Goal: Information Seeking & Learning: Find specific page/section

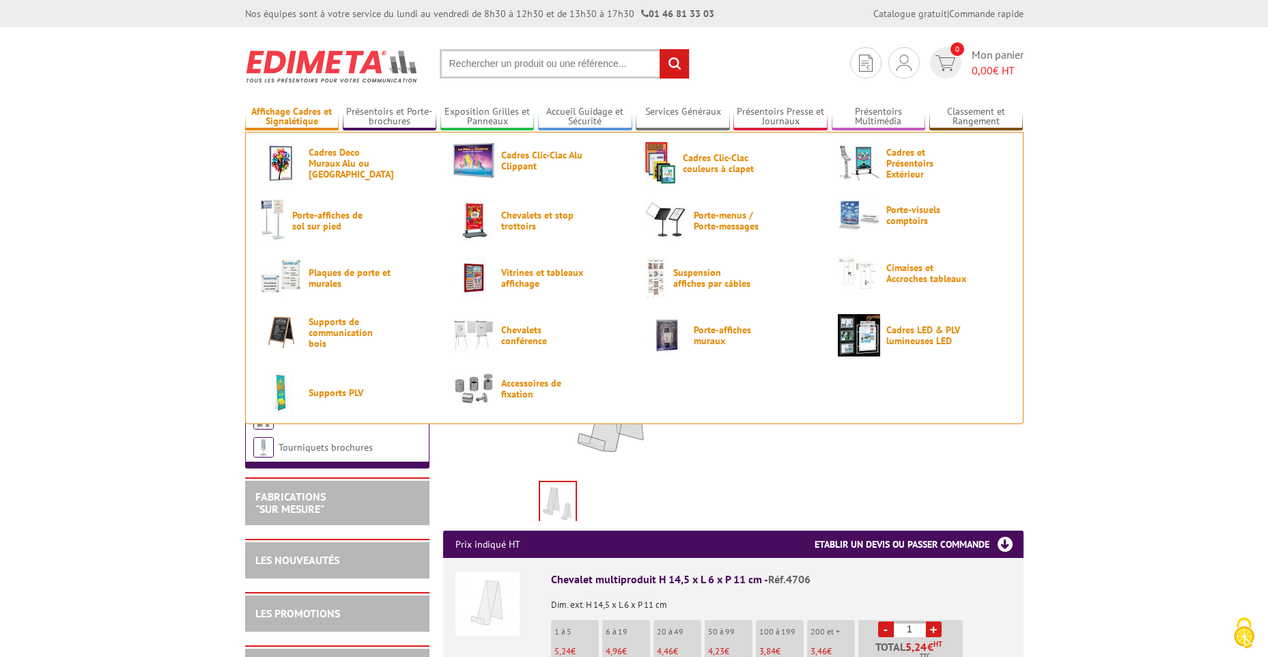
click at [292, 116] on link "Affichage Cadres et Signalétique" at bounding box center [292, 117] width 94 height 23
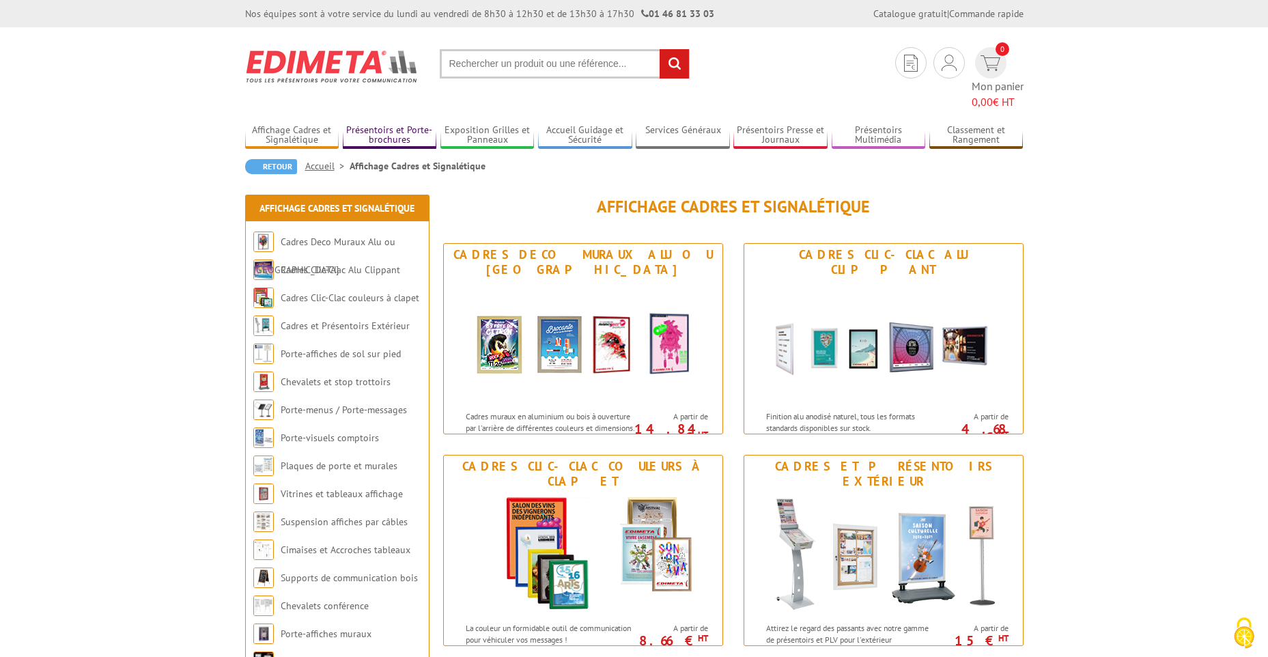
click at [382, 124] on link "Présentoirs et Porte-brochures" at bounding box center [390, 135] width 94 height 23
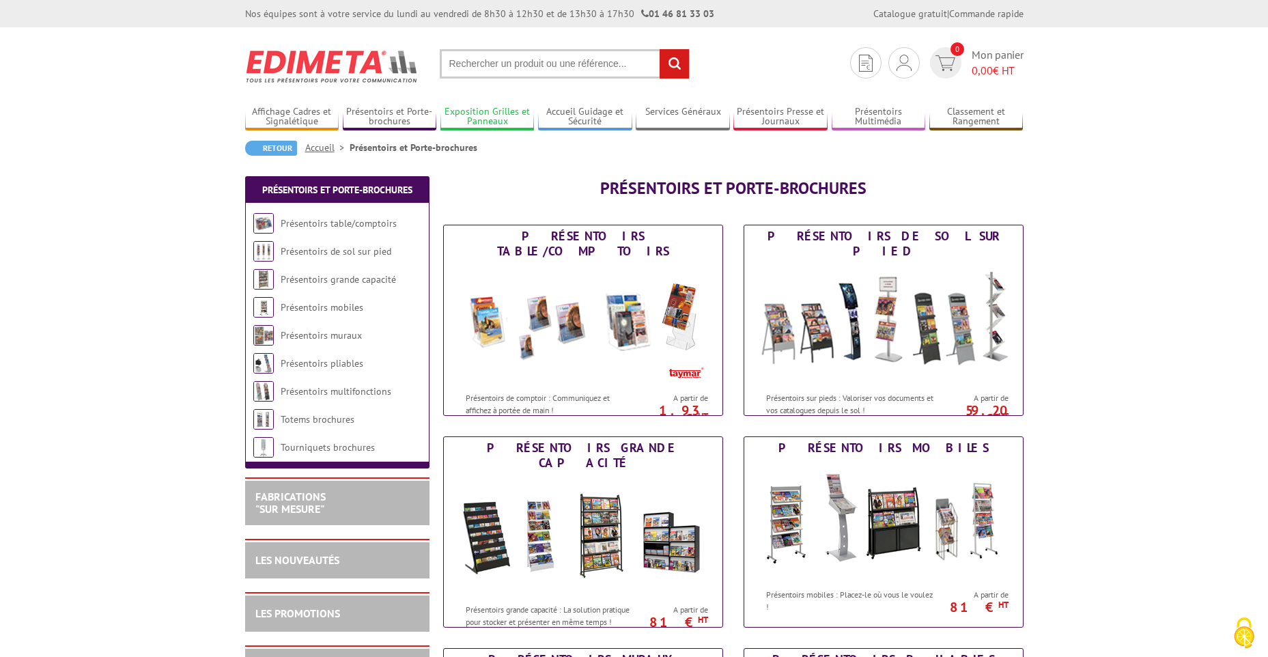
click at [471, 115] on link "Exposition Grilles et Panneaux" at bounding box center [487, 117] width 94 height 23
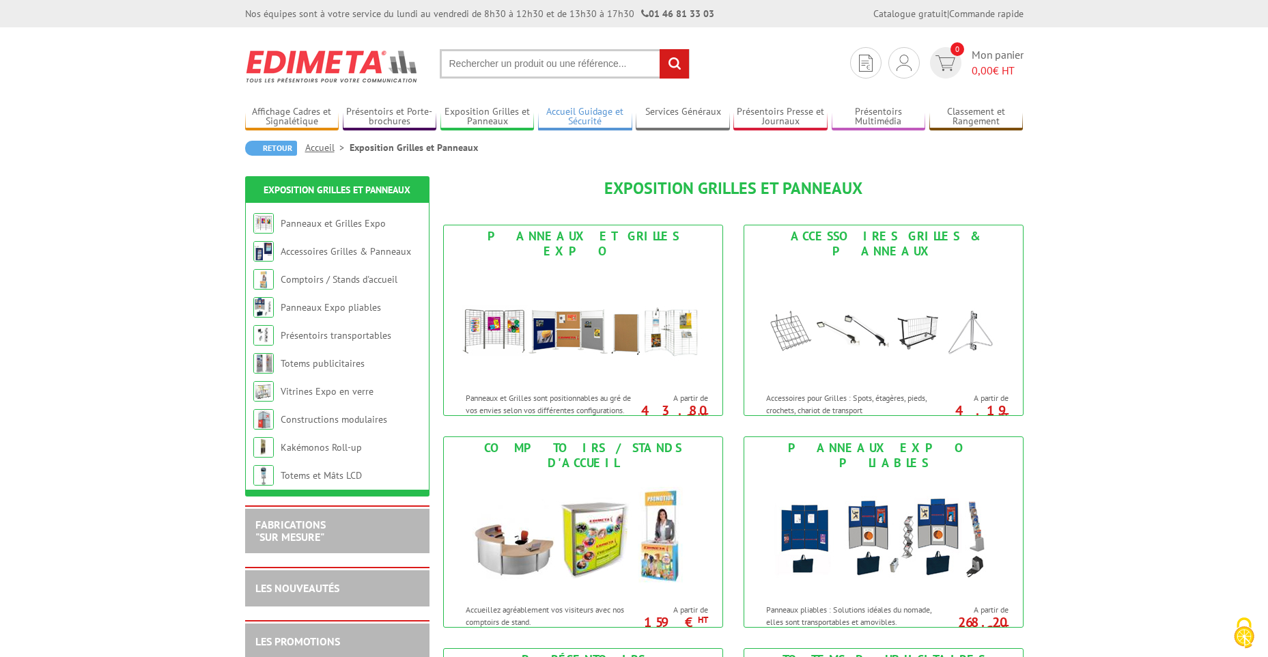
click at [582, 121] on link "Accueil Guidage et Sécurité" at bounding box center [585, 117] width 94 height 23
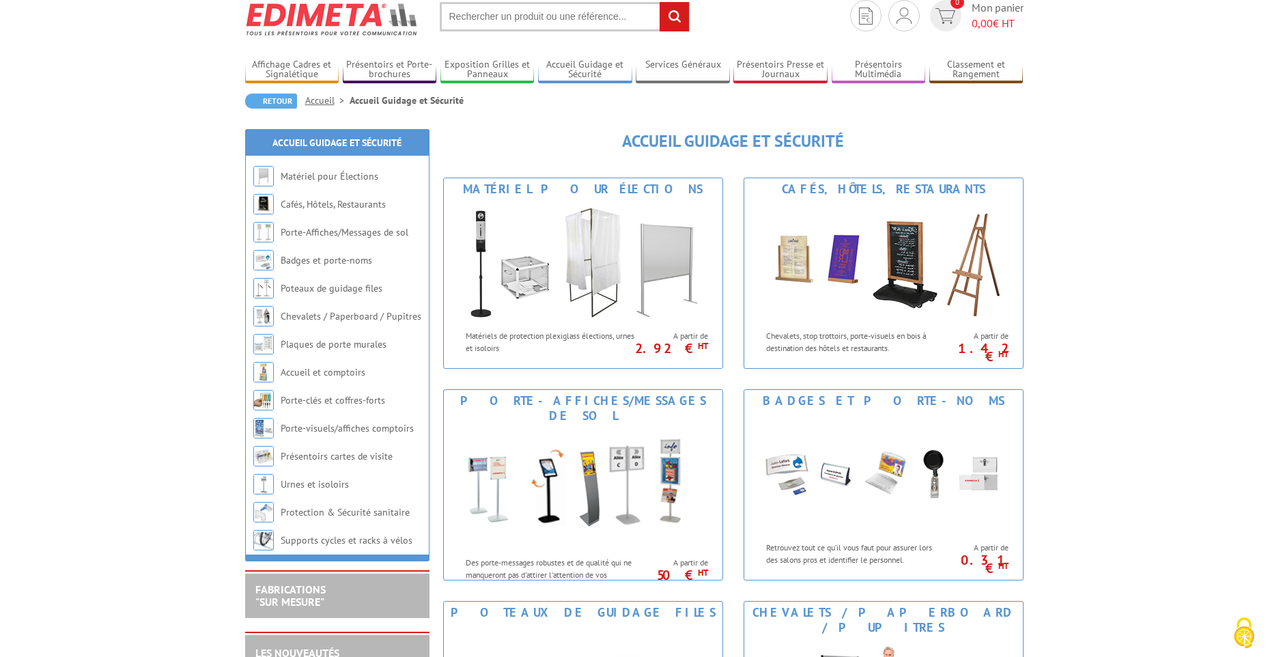
scroll to position [68, 0]
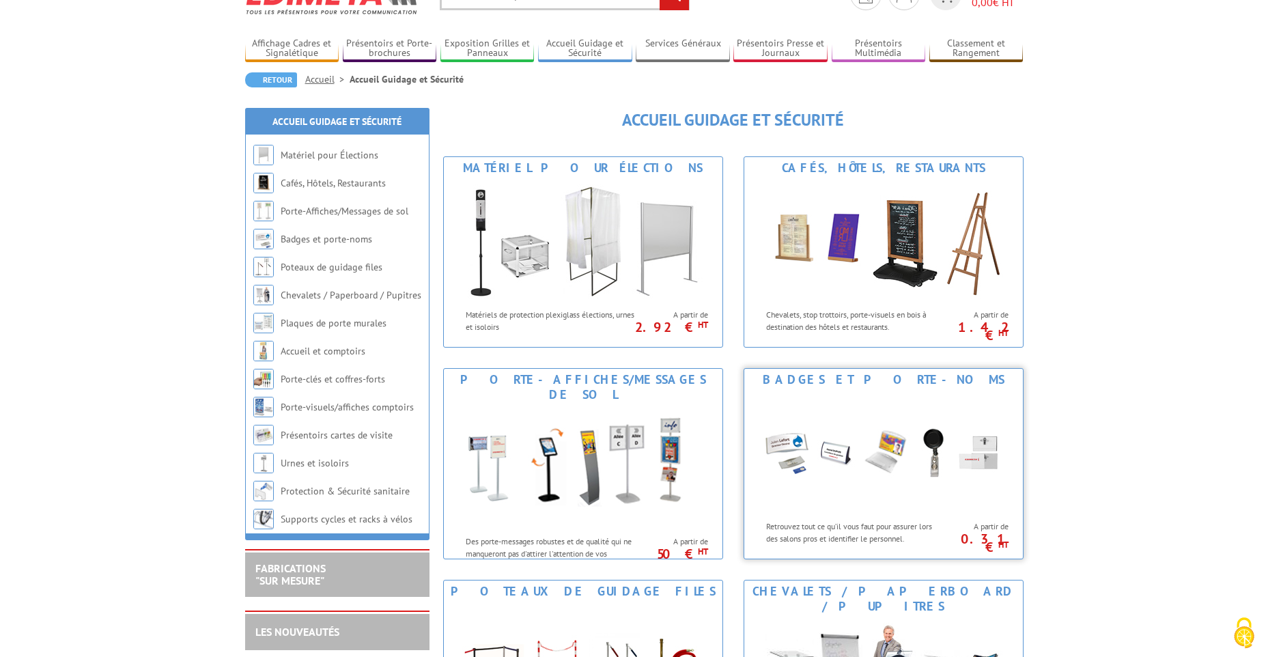
click at [898, 380] on div "Badges et porte-noms" at bounding box center [883, 379] width 272 height 15
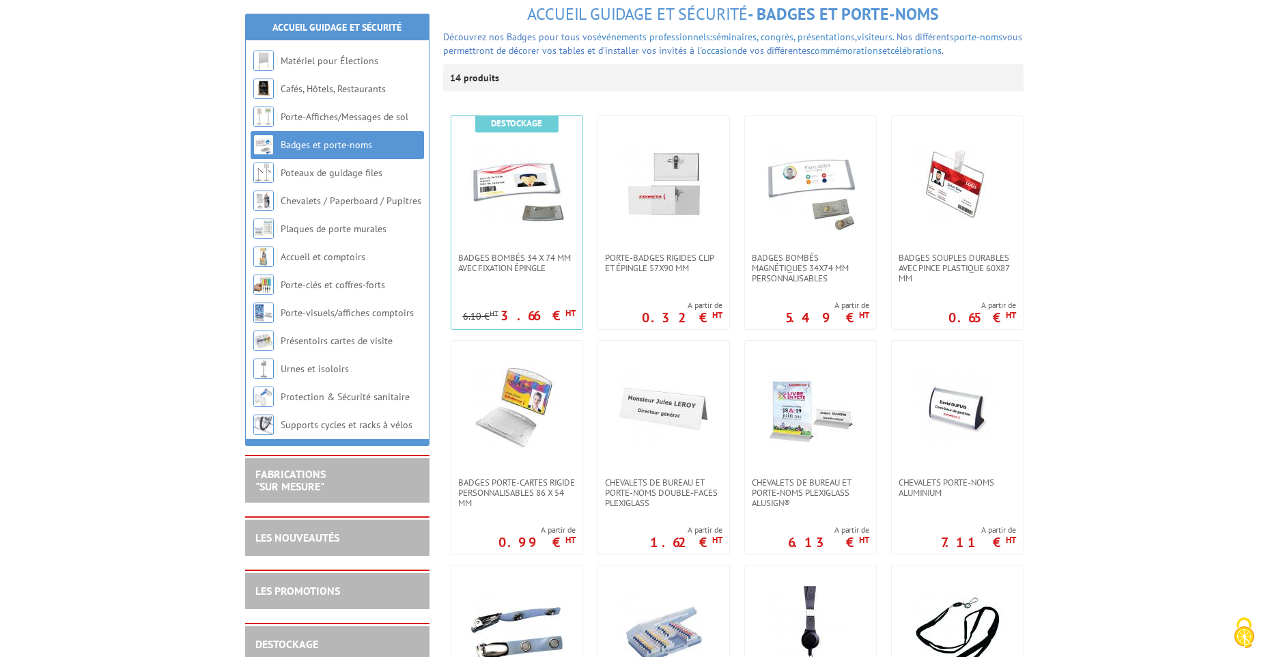
scroll to position [205, 0]
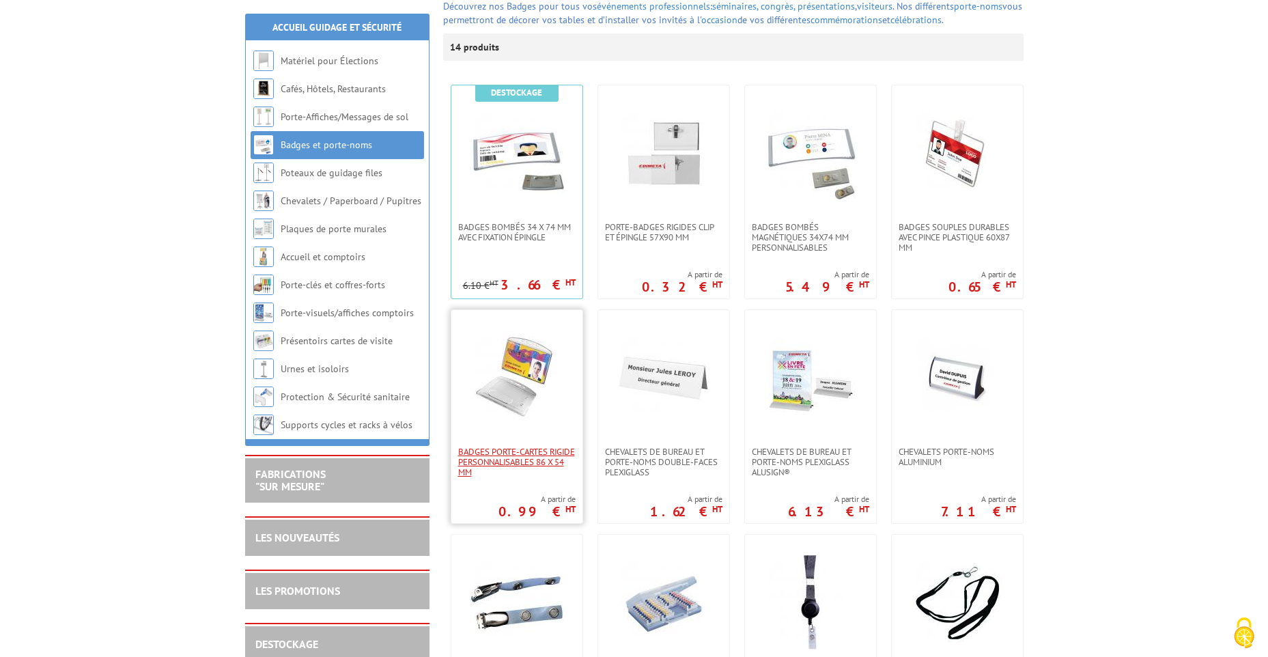
click at [487, 450] on span "Badges Porte-cartes rigide personnalisables 86 x 54 mm" at bounding box center [516, 461] width 117 height 31
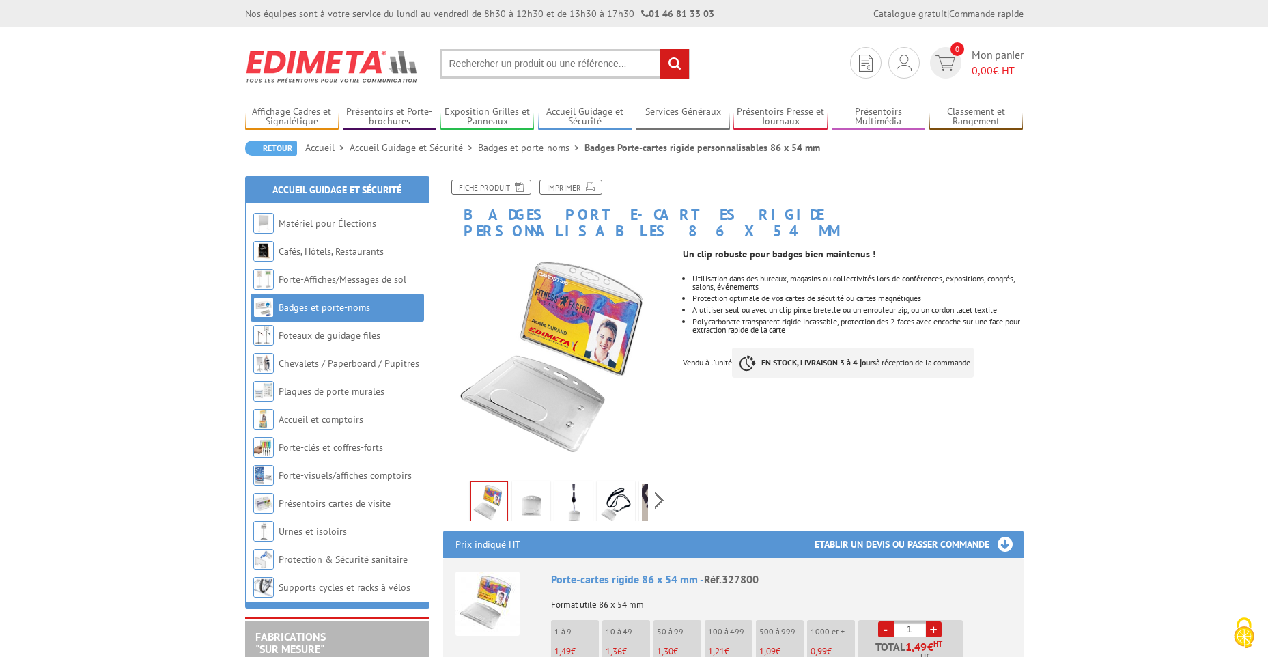
click at [528, 494] on img at bounding box center [531, 504] width 33 height 42
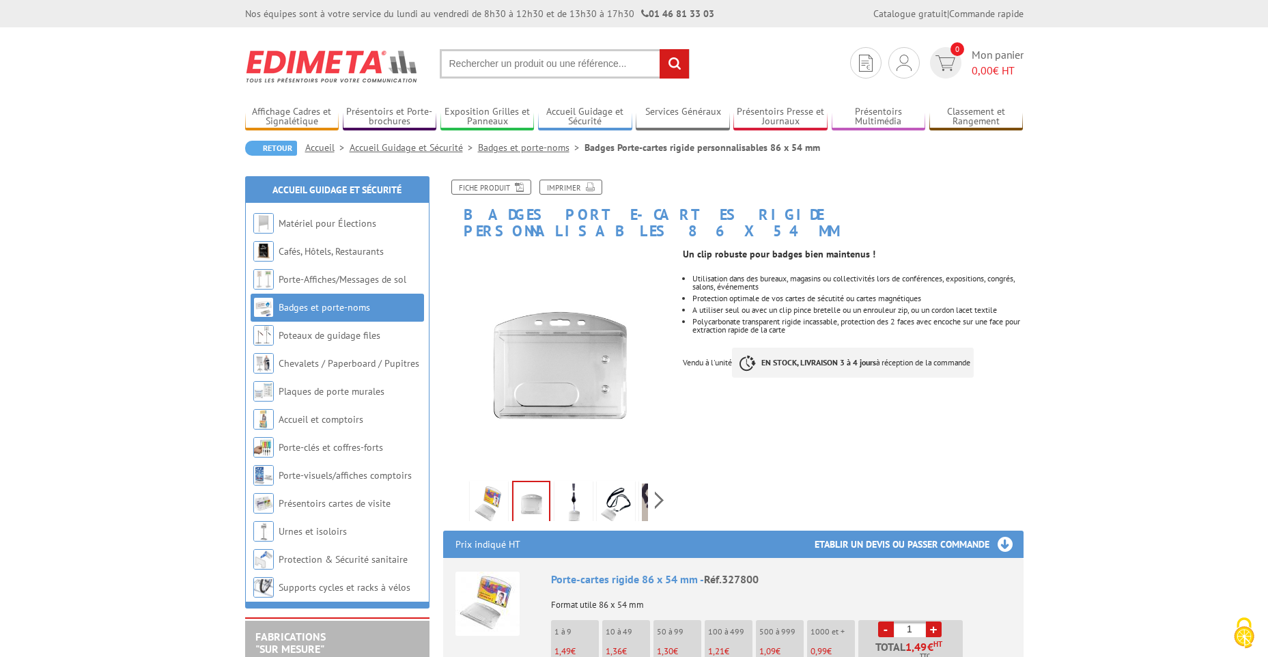
click at [580, 485] on img at bounding box center [573, 504] width 33 height 42
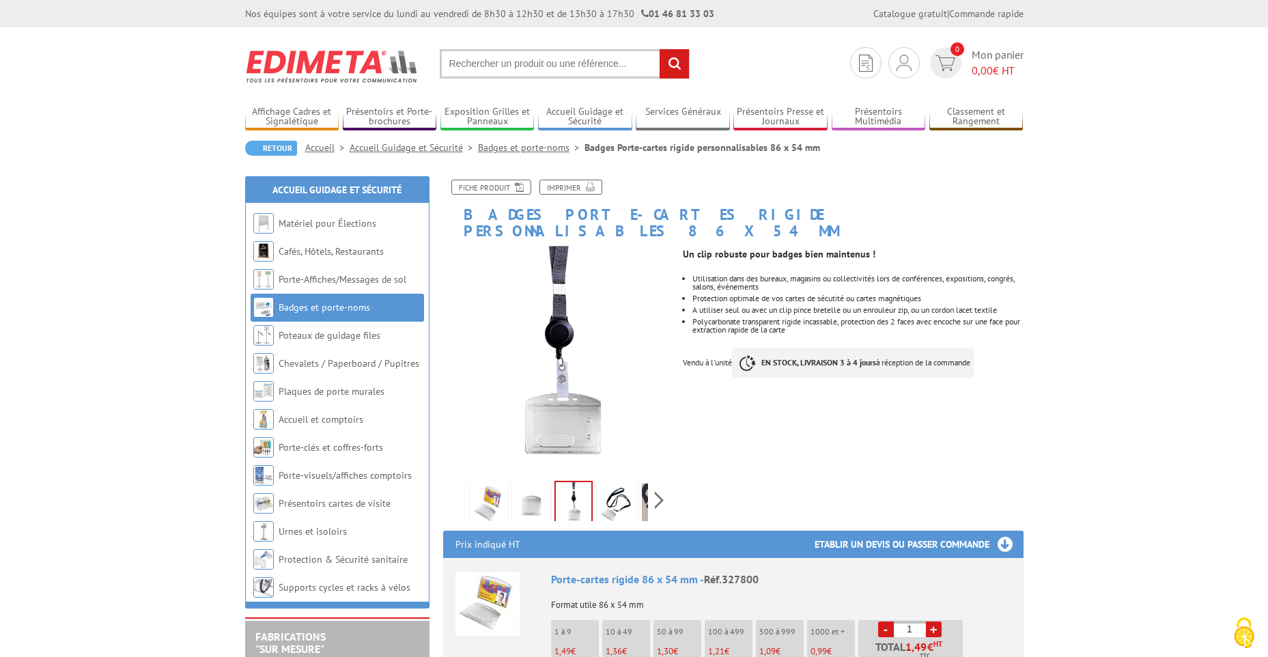
click at [610, 491] on img at bounding box center [615, 504] width 33 height 42
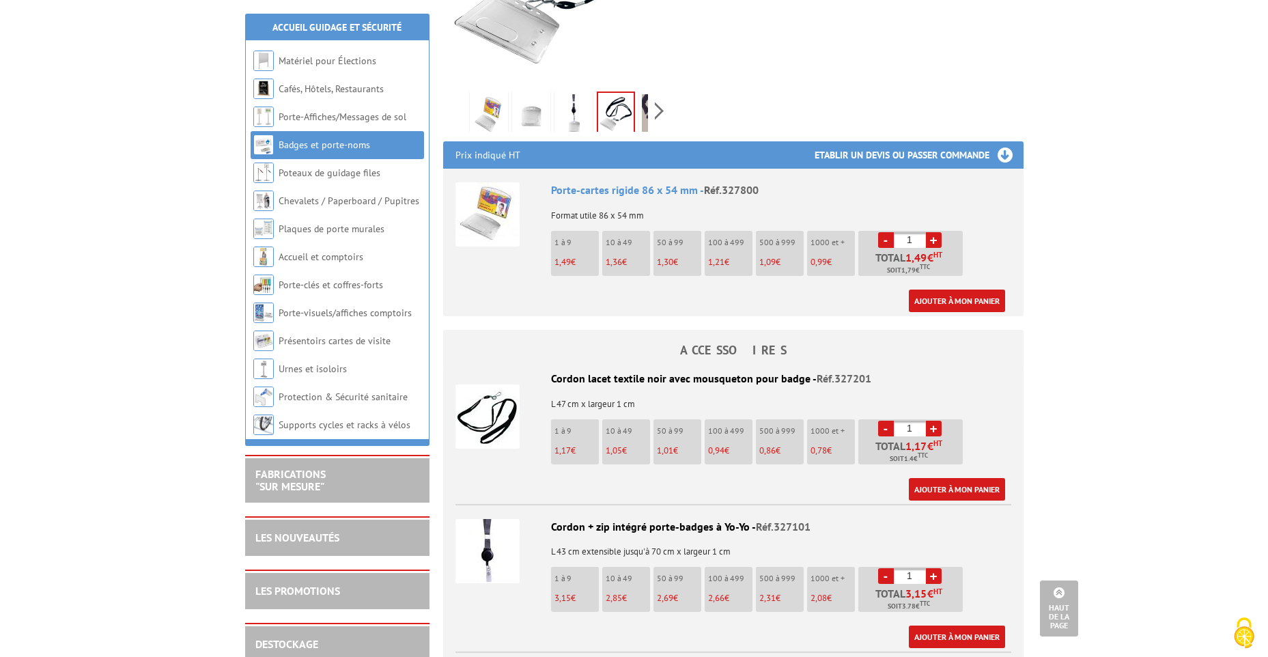
scroll to position [410, 0]
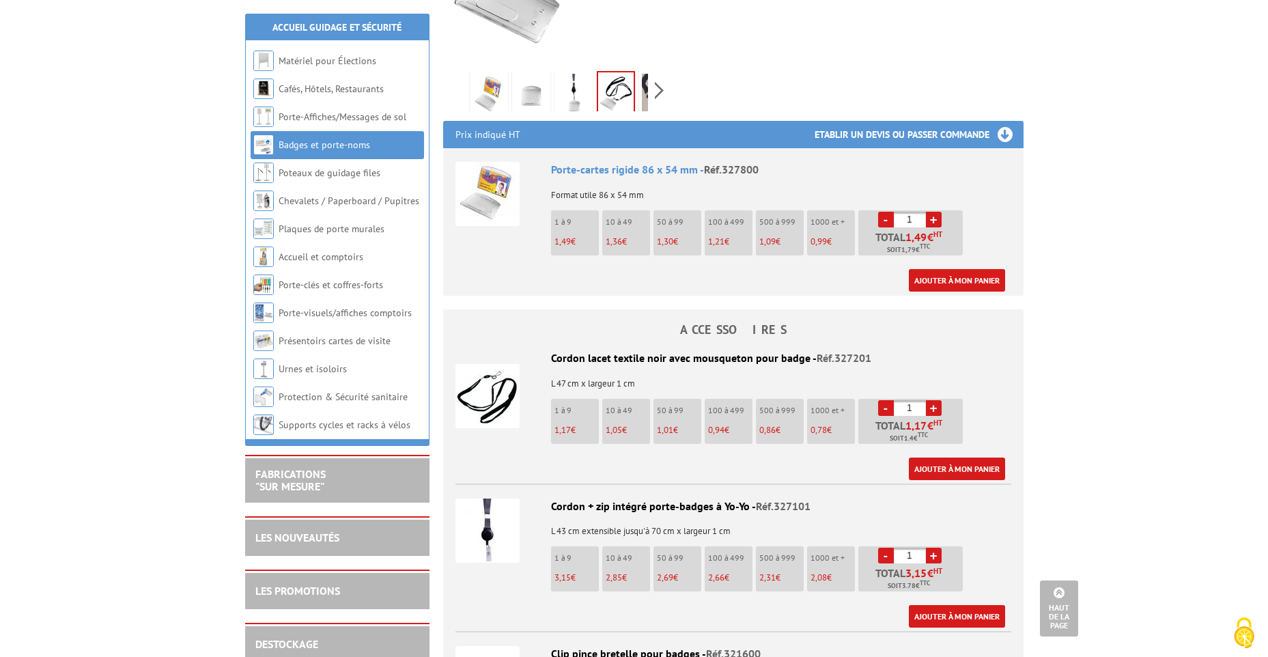
click at [489, 390] on img at bounding box center [487, 396] width 64 height 64
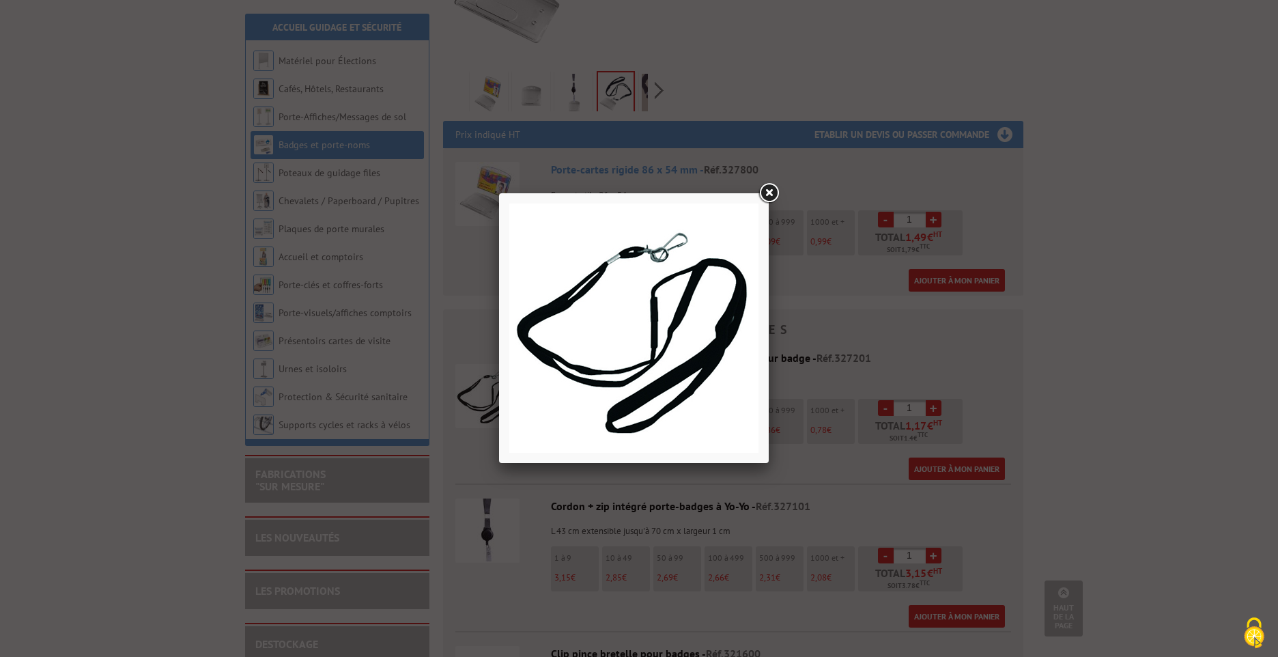
click at [767, 193] on link at bounding box center [768, 193] width 25 height 25
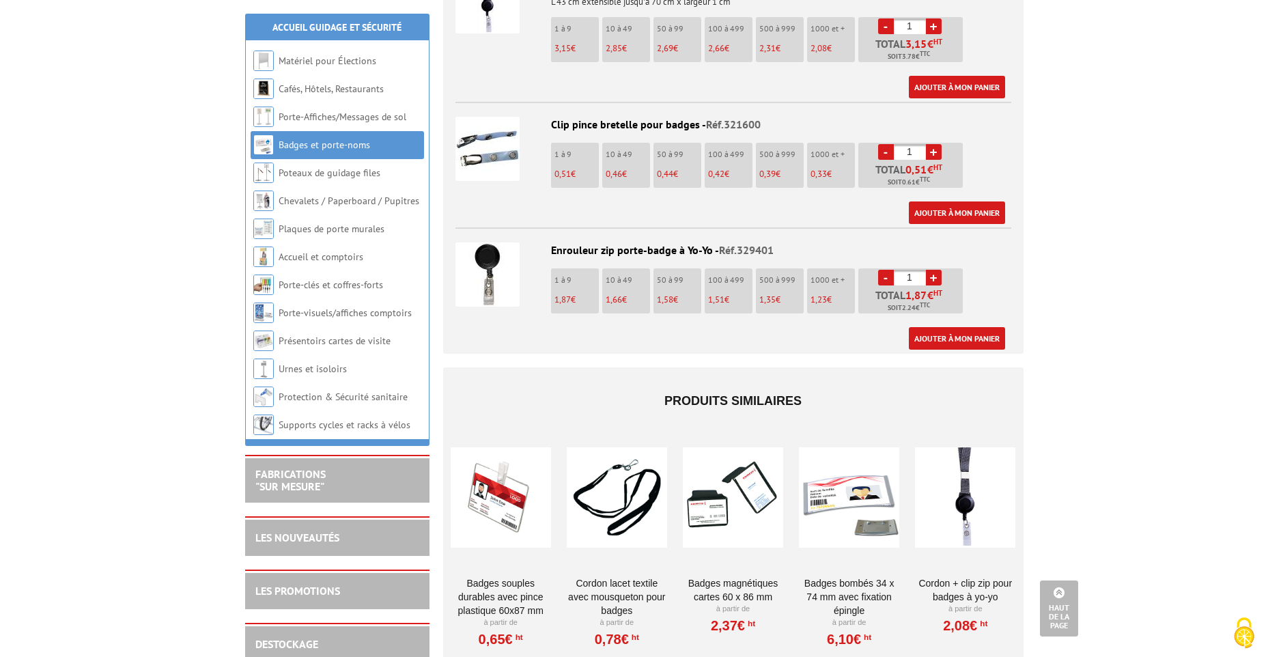
scroll to position [1024, 0]
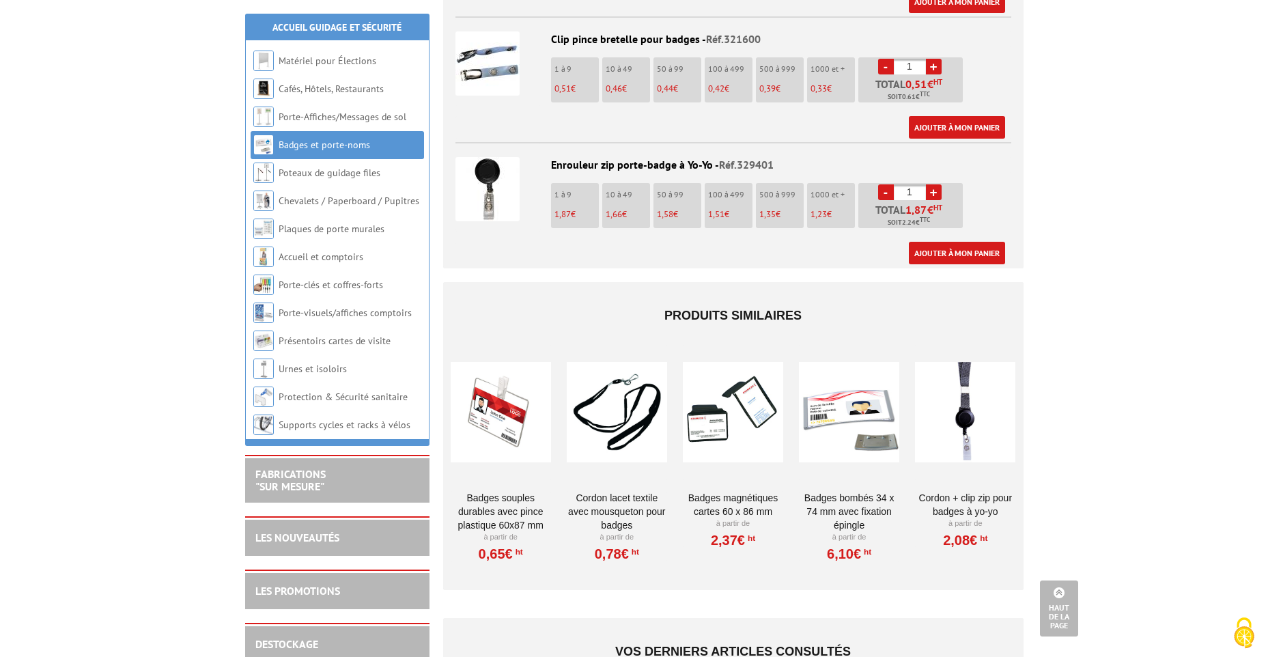
click at [501, 398] on div at bounding box center [501, 412] width 100 height 137
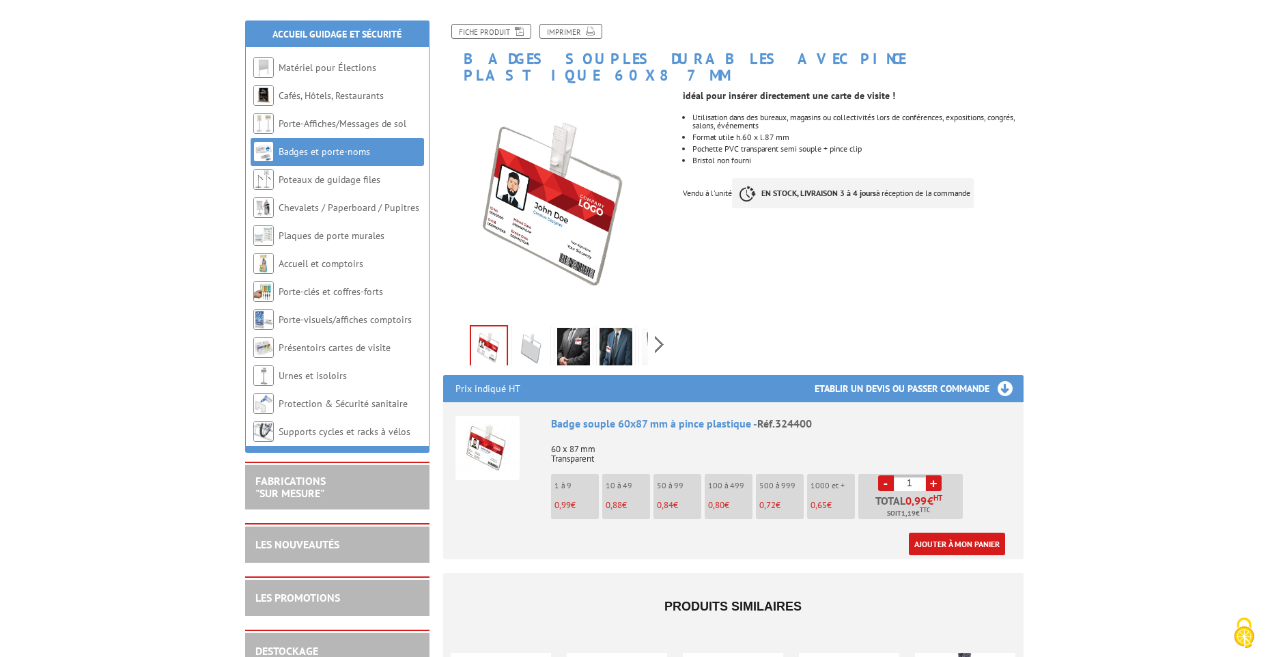
scroll to position [68, 0]
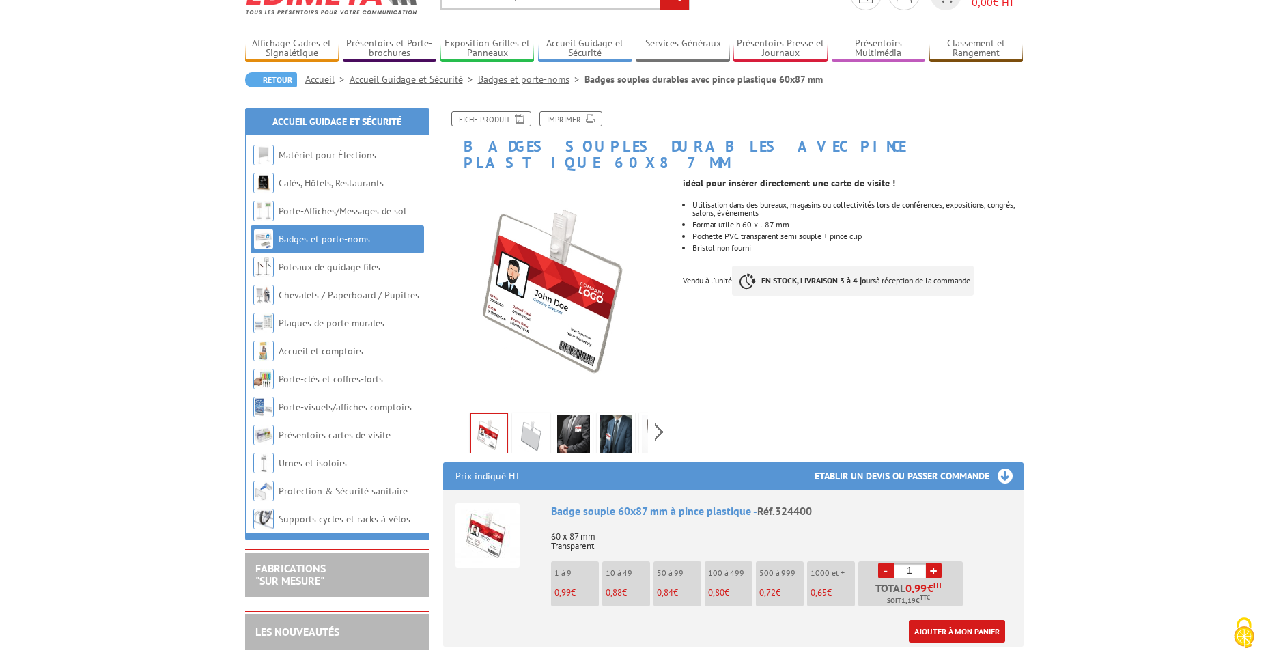
click at [530, 418] on img at bounding box center [531, 436] width 33 height 42
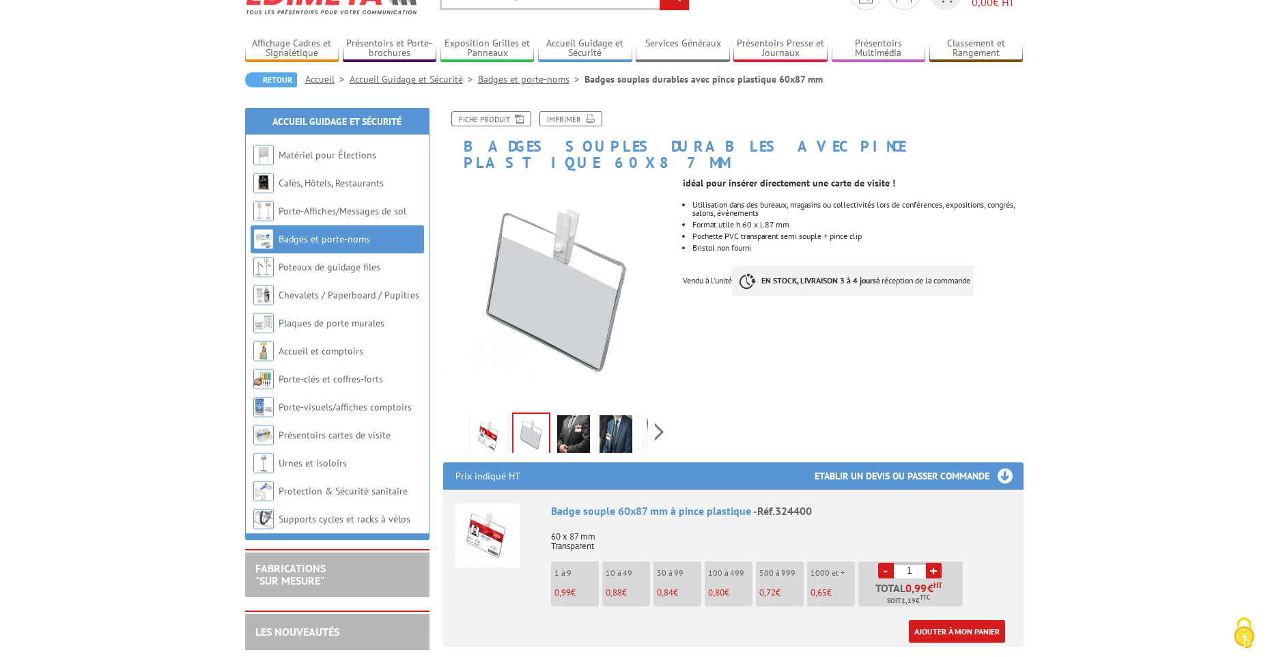
click at [576, 415] on img at bounding box center [573, 436] width 33 height 42
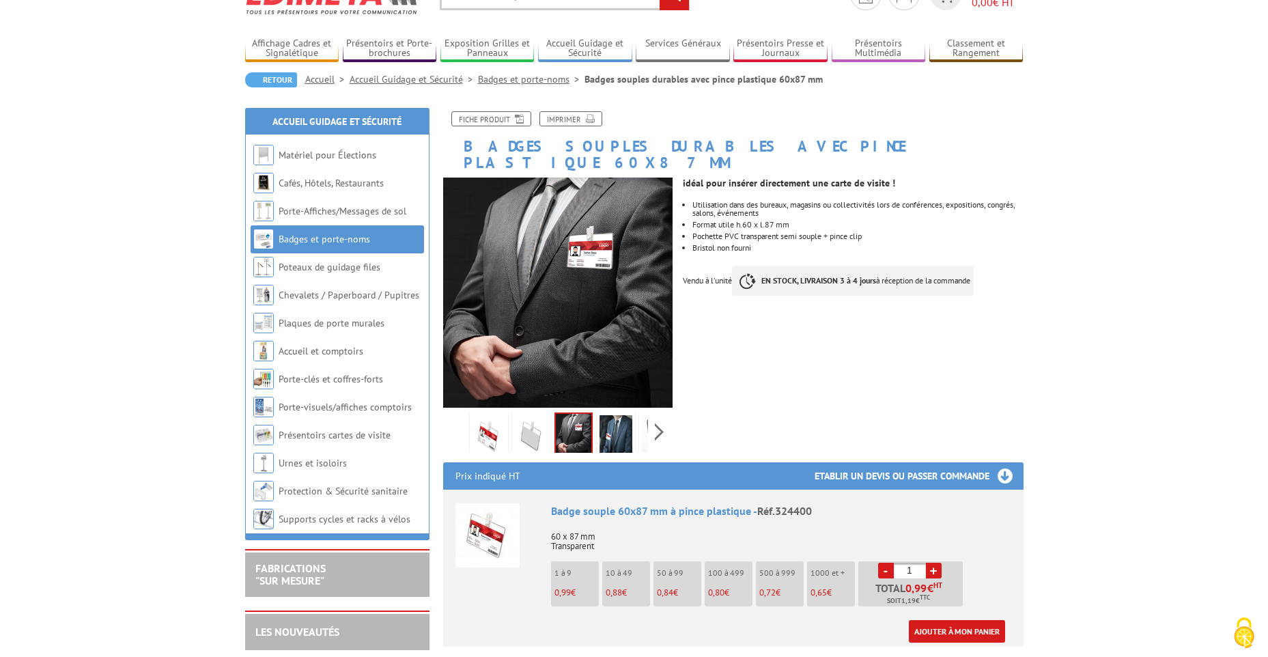
click at [625, 417] on img at bounding box center [615, 436] width 33 height 42
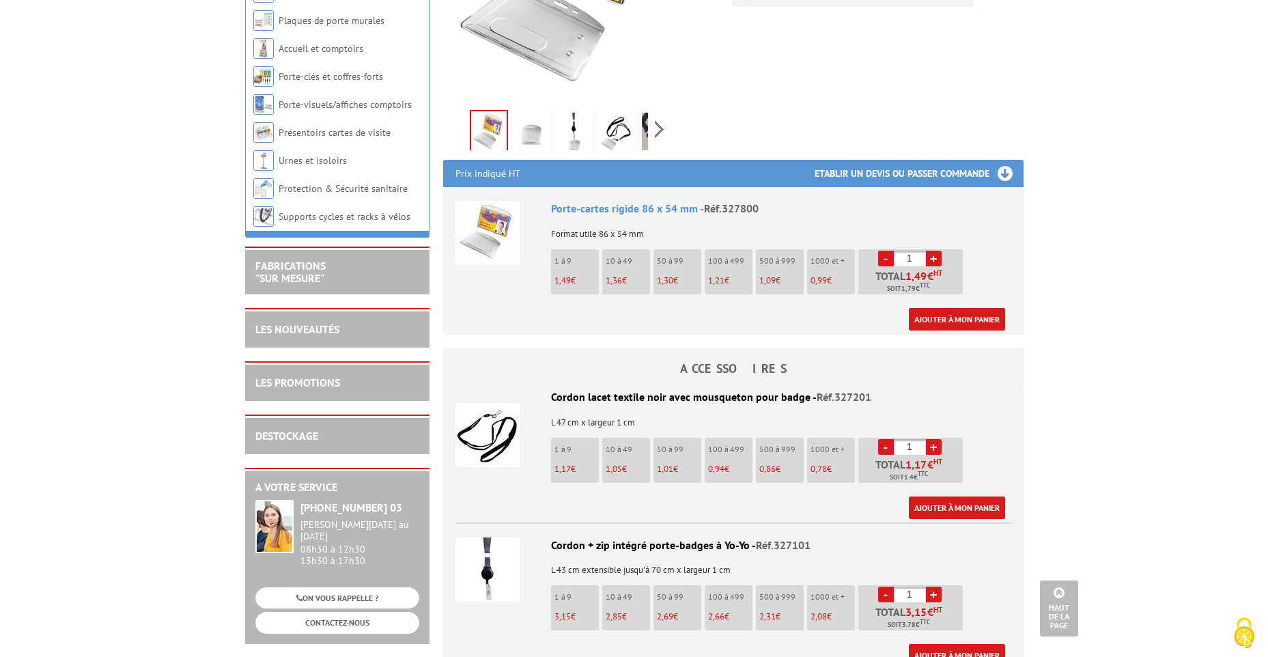
scroll to position [137, 0]
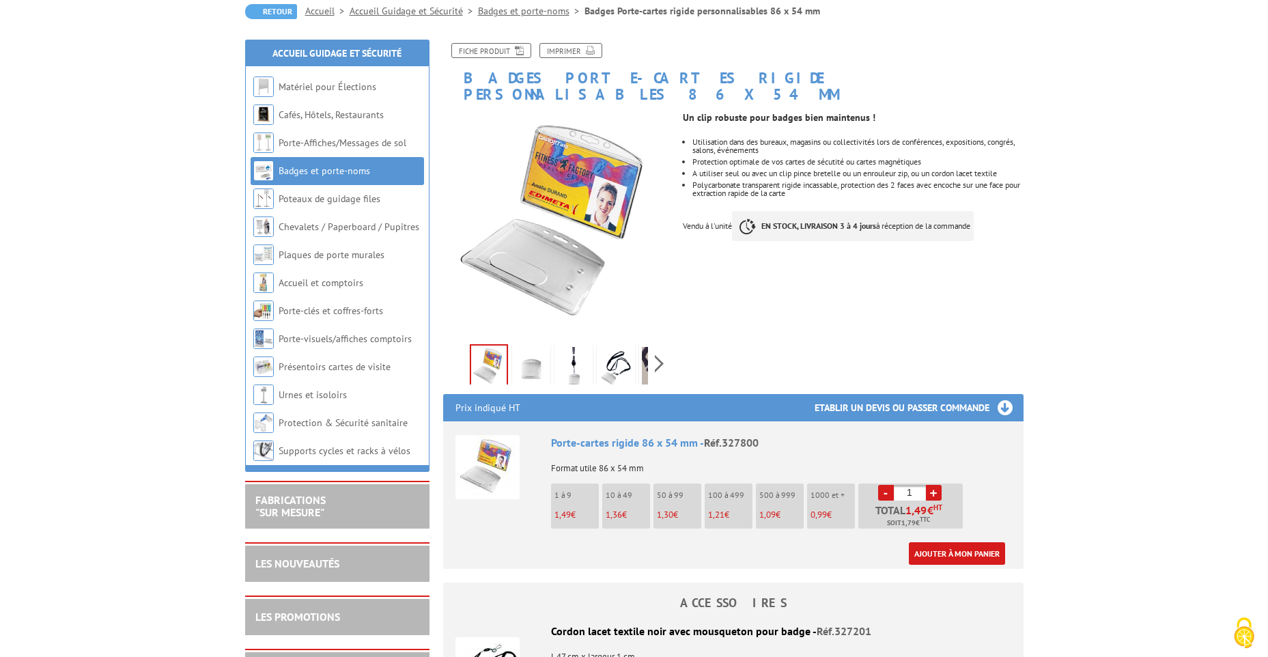
click at [622, 349] on img at bounding box center [615, 368] width 33 height 42
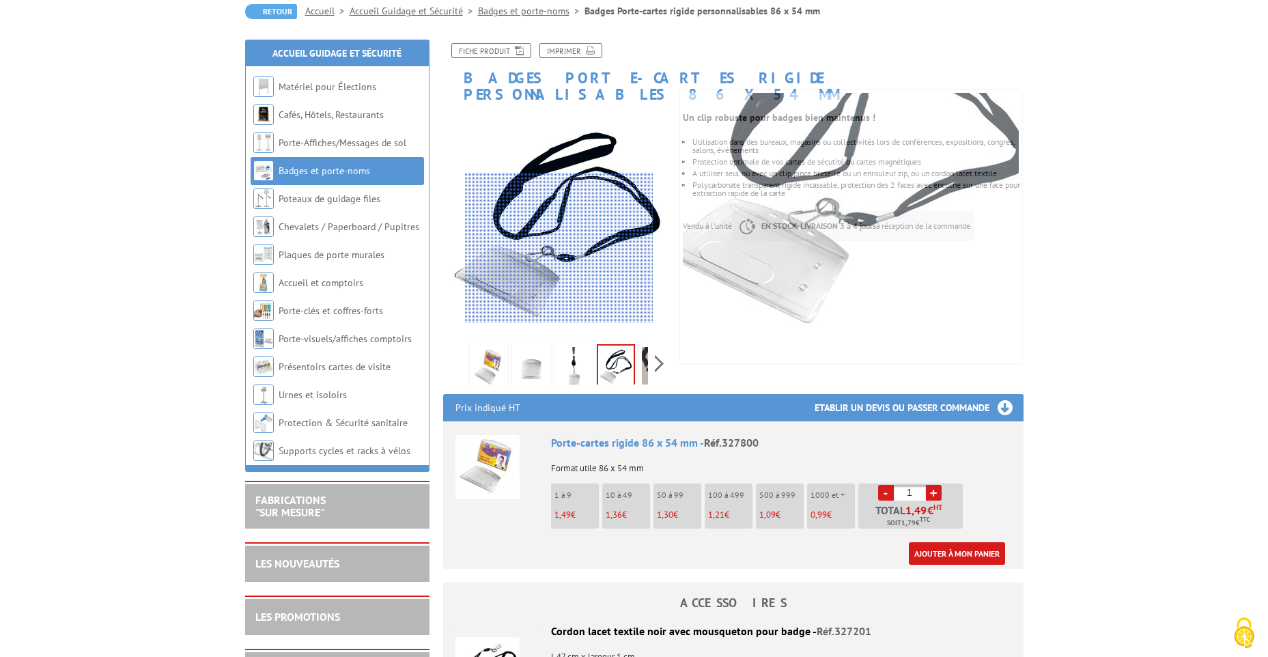
click at [559, 271] on div at bounding box center [559, 248] width 188 height 150
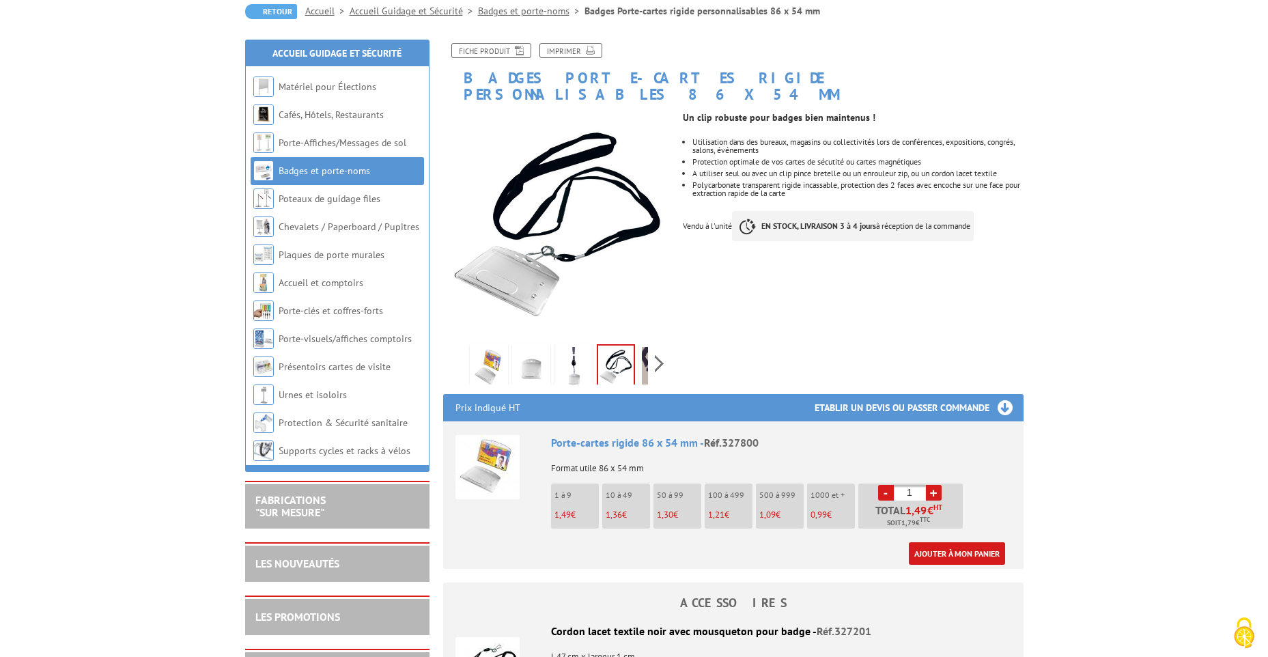
click at [485, 347] on img at bounding box center [488, 368] width 33 height 42
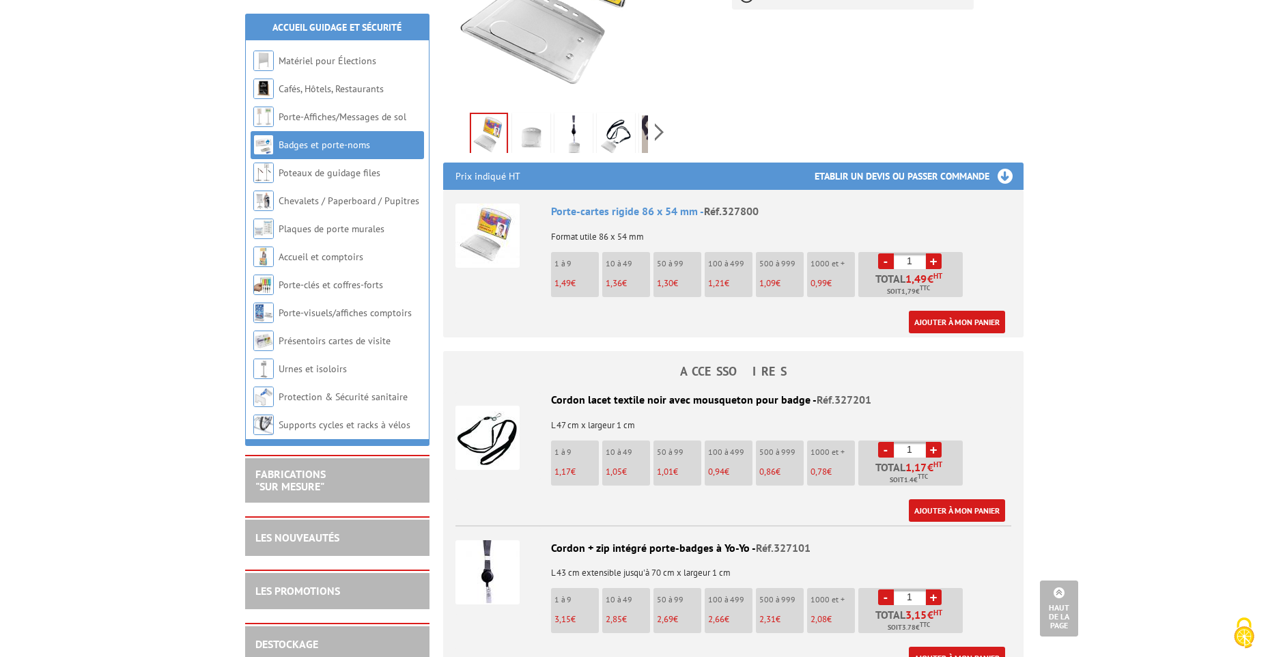
scroll to position [341, 0]
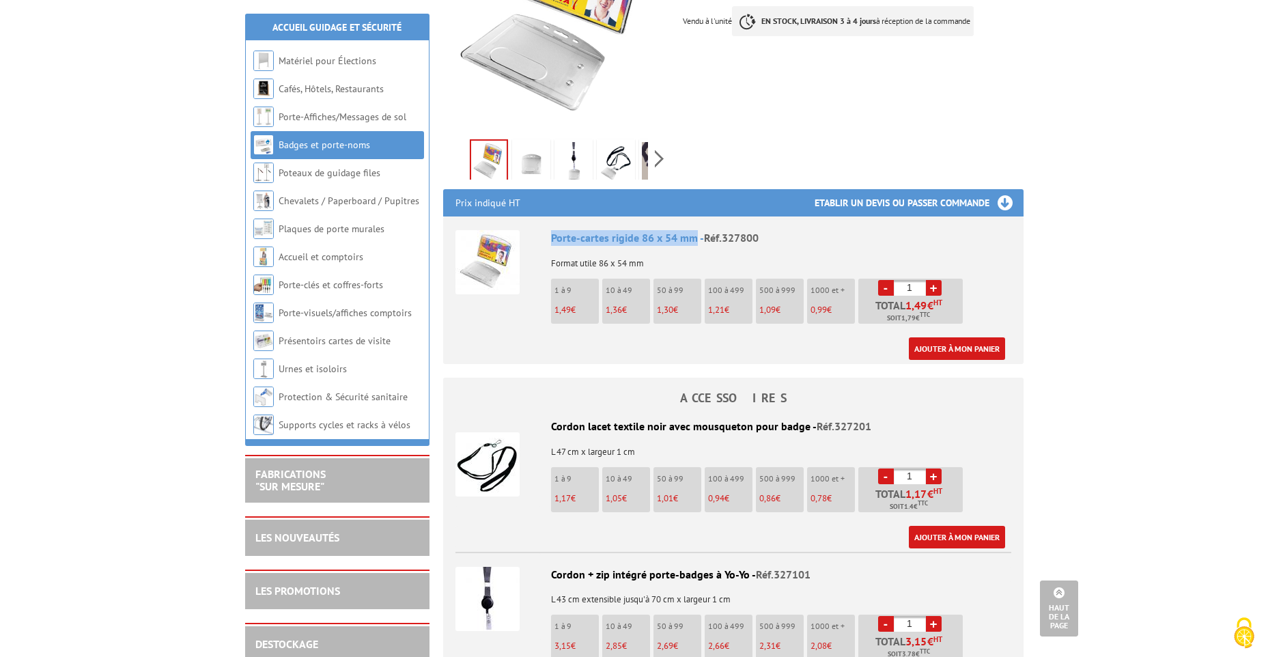
drag, startPoint x: 694, startPoint y: 223, endPoint x: 545, endPoint y: 224, distance: 148.8
click at [545, 224] on li "Porte-cartes rigide 86 x 54 mm - Réf.327800 Format utile 86 x 54 mm 1 à 9 1,49 …" at bounding box center [733, 287] width 556 height 143
copy div "Porte-cartes rigide 86 x 54 mm"
click at [620, 285] on li "10 à 49 1,36 €" at bounding box center [626, 301] width 48 height 45
drag, startPoint x: 916, startPoint y: 272, endPoint x: 906, endPoint y: 272, distance: 10.2
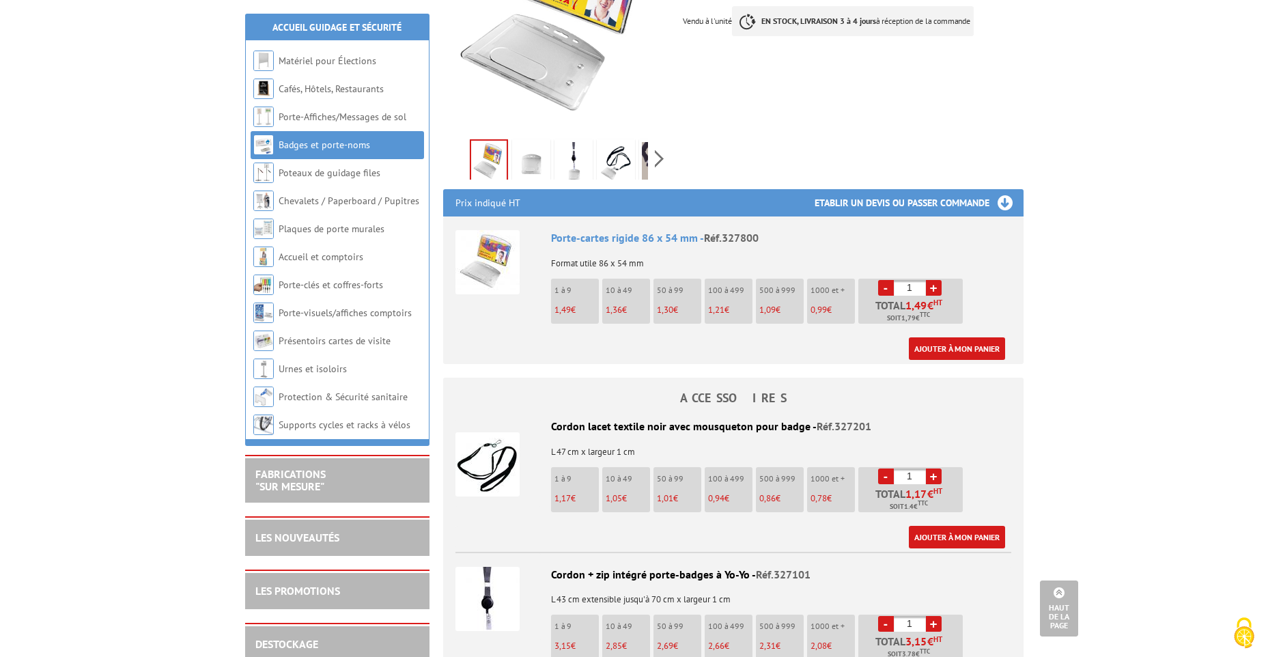
click at [906, 280] on input "1" at bounding box center [910, 288] width 32 height 16
type input "20"
drag, startPoint x: 758, startPoint y: 222, endPoint x: 724, endPoint y: 224, distance: 34.2
click at [724, 230] on div "Porte-cartes rigide 86 x 54 mm - Réf.327800" at bounding box center [781, 238] width 460 height 16
copy span "327800"
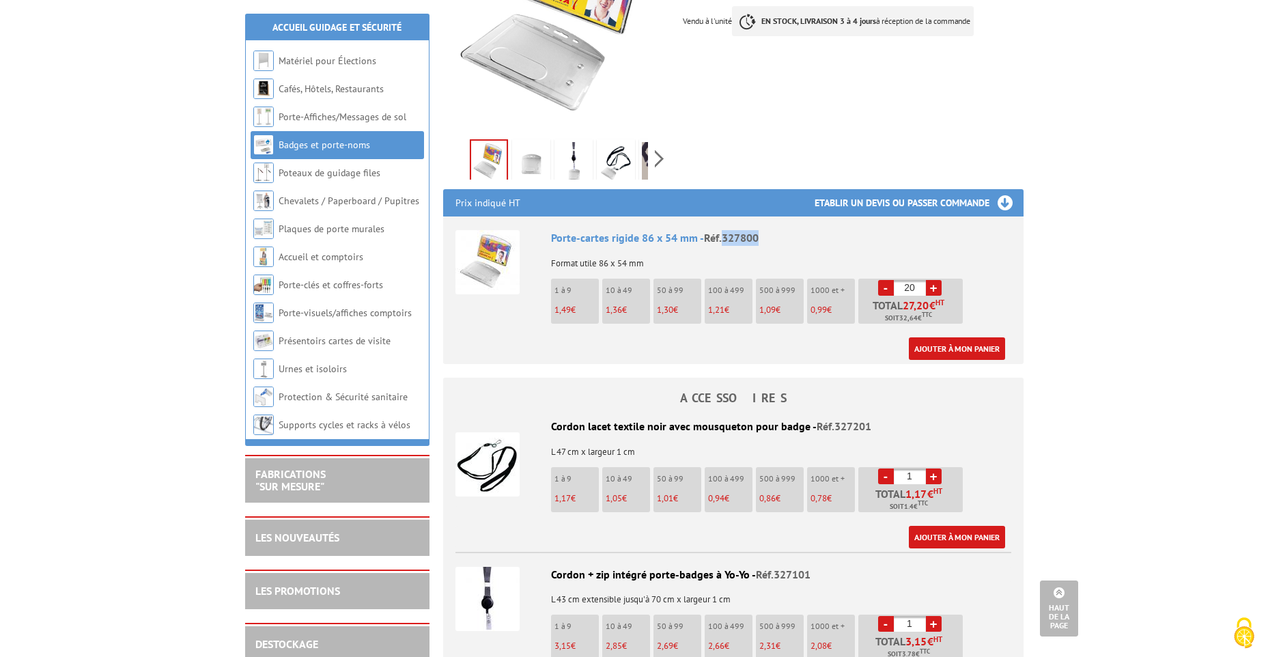
drag, startPoint x: 552, startPoint y: 409, endPoint x: 803, endPoint y: 414, distance: 251.3
click at [803, 418] on div "Cordon lacet textile noir avec mousqueton pour badge - Réf.327201" at bounding box center [733, 426] width 556 height 16
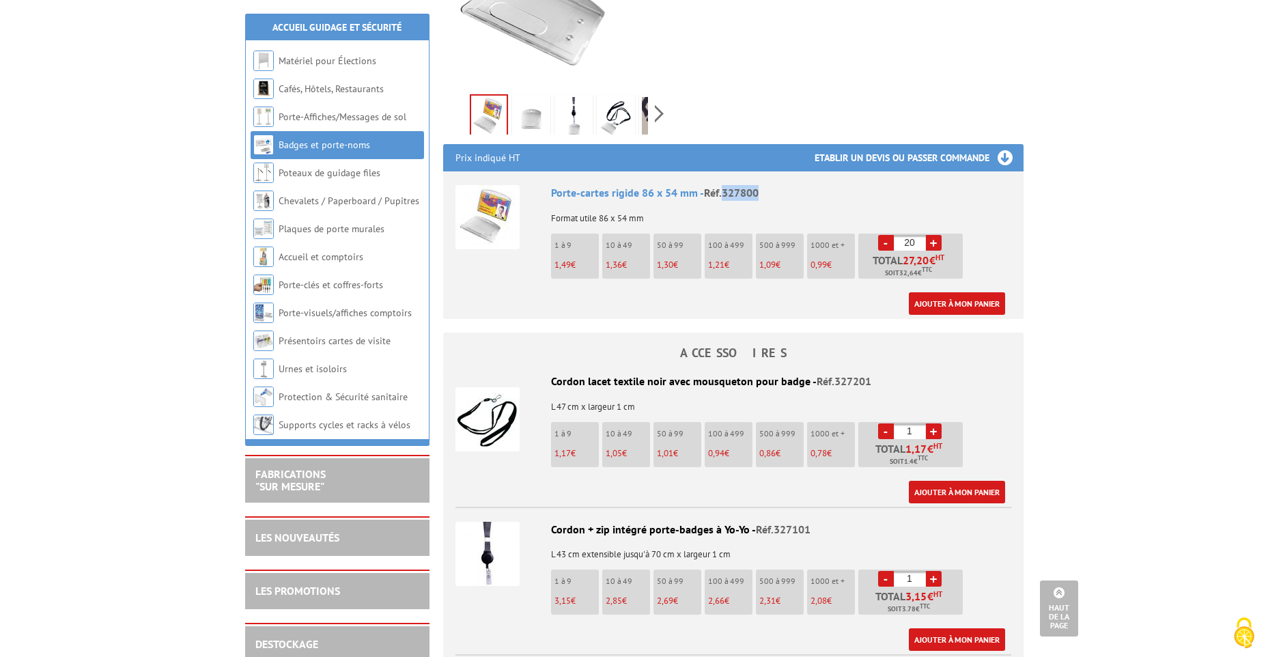
scroll to position [410, 0]
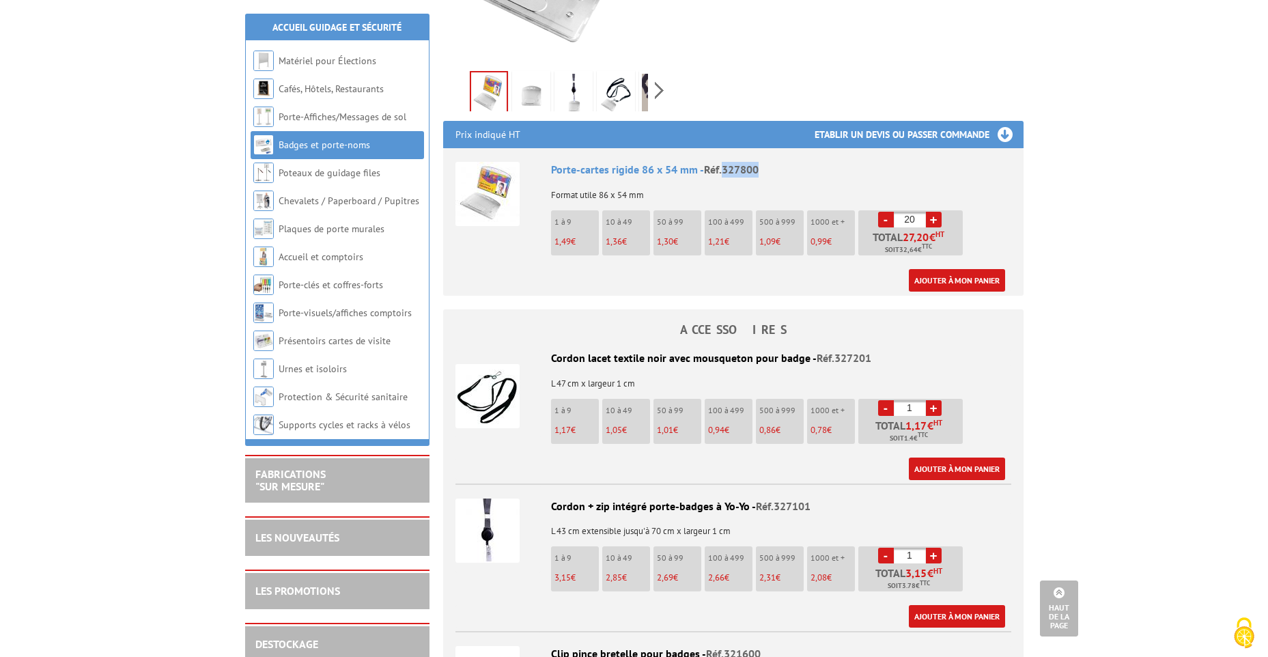
click at [502, 381] on img at bounding box center [487, 396] width 64 height 64
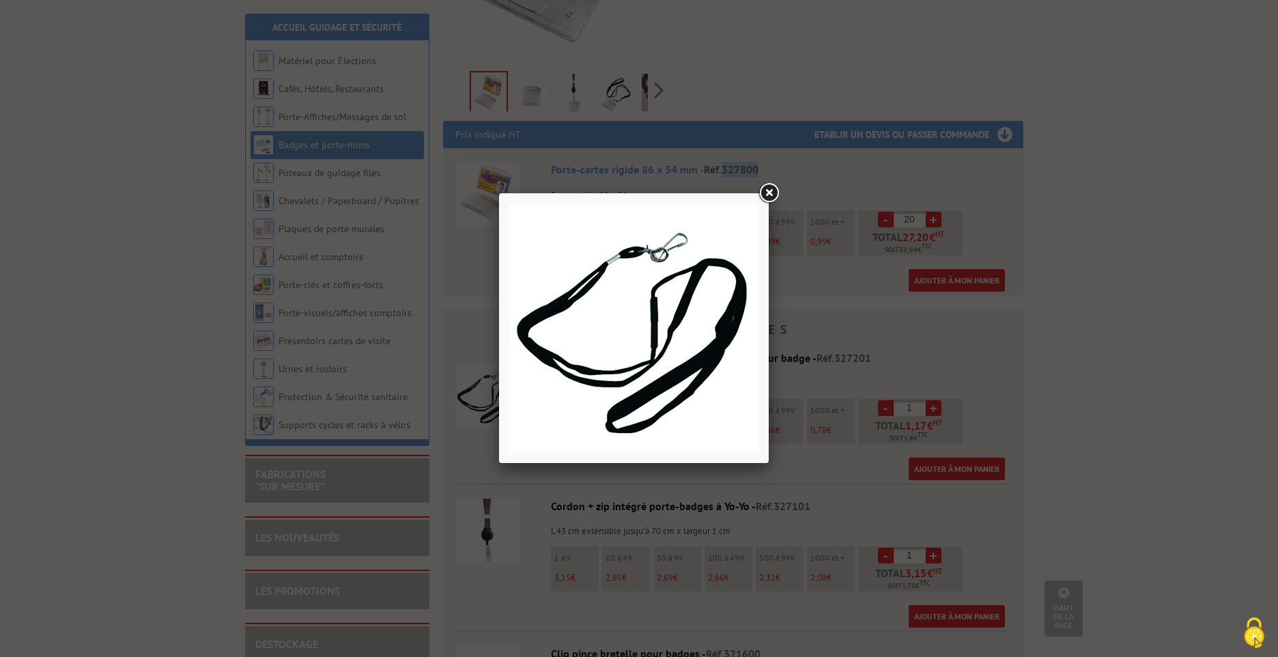
click at [769, 191] on link at bounding box center [768, 193] width 25 height 25
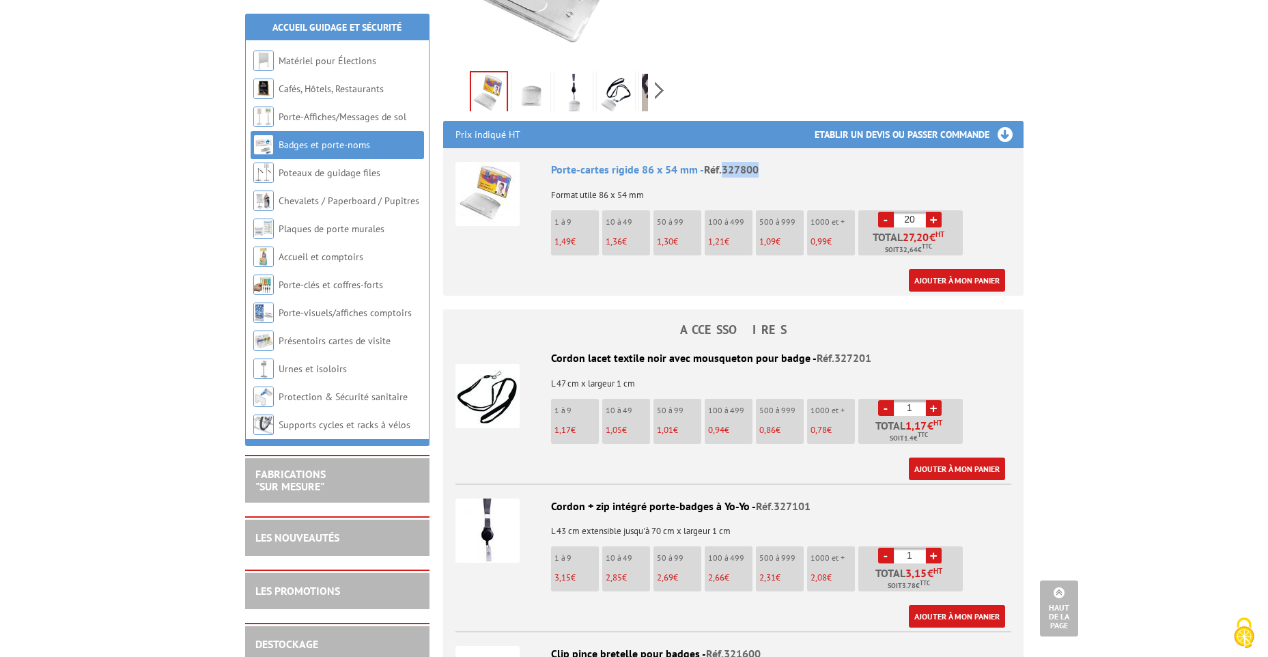
click at [577, 350] on div "Cordon lacet textile noir avec mousqueton pour badge - Réf.327201" at bounding box center [733, 358] width 556 height 16
click at [479, 375] on img at bounding box center [487, 396] width 64 height 64
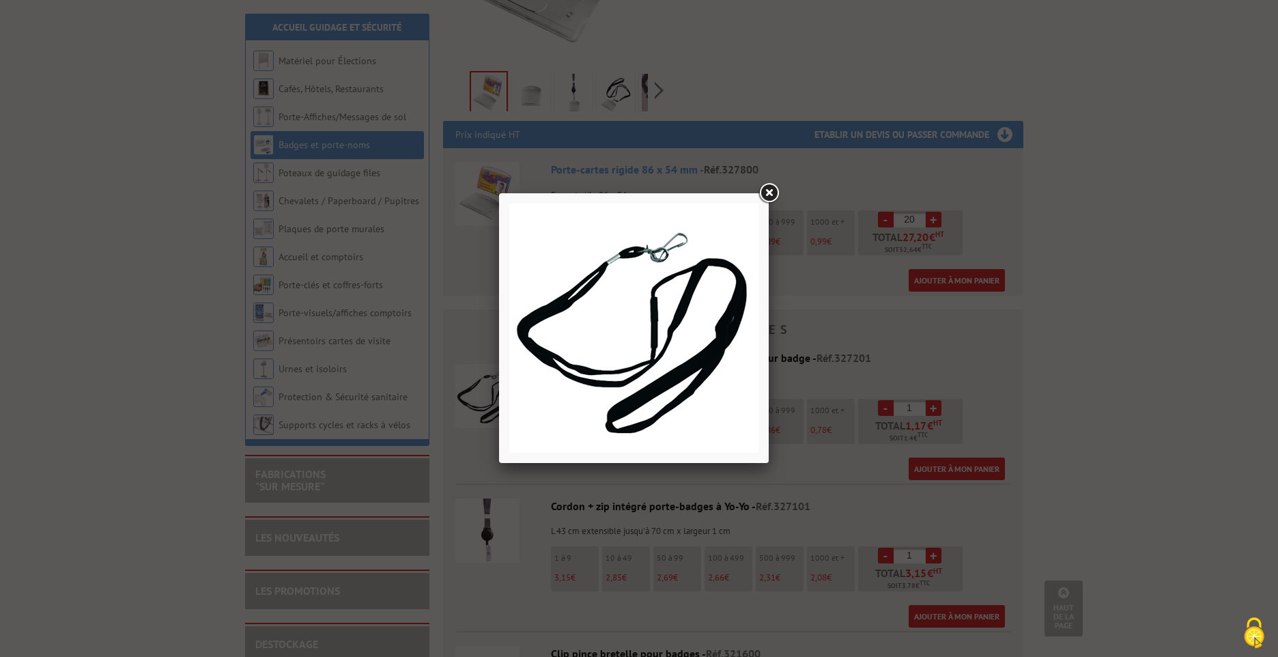
click at [771, 193] on link at bounding box center [768, 193] width 25 height 25
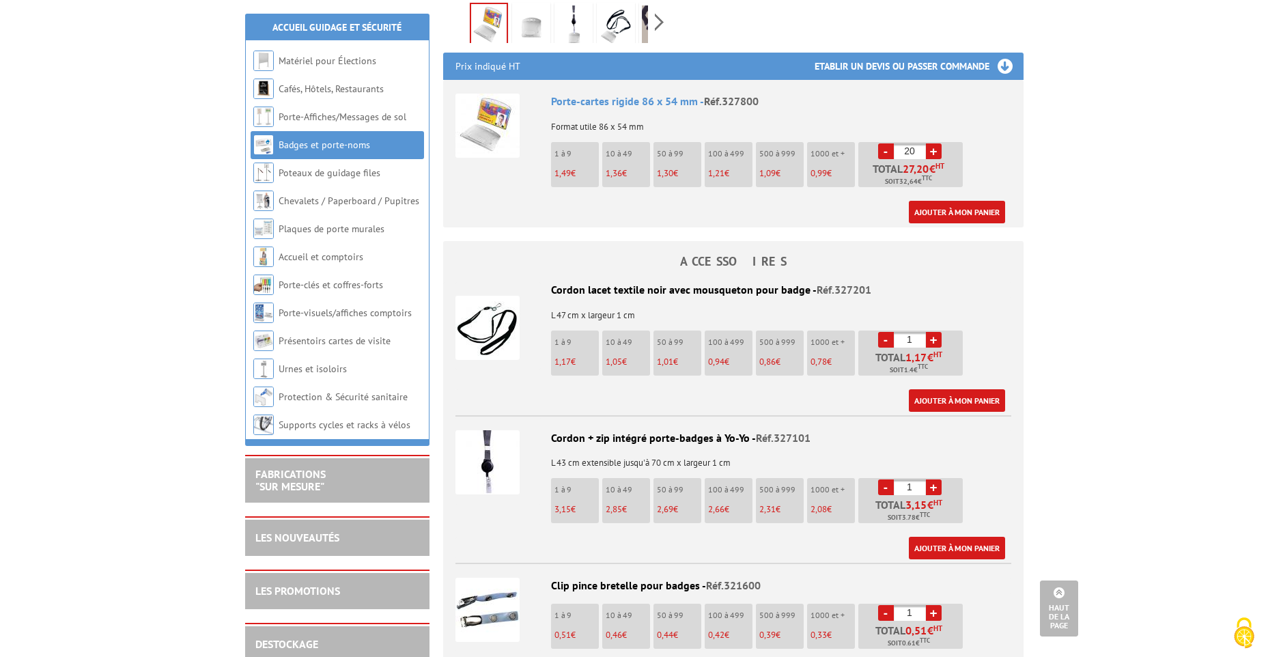
scroll to position [546, 0]
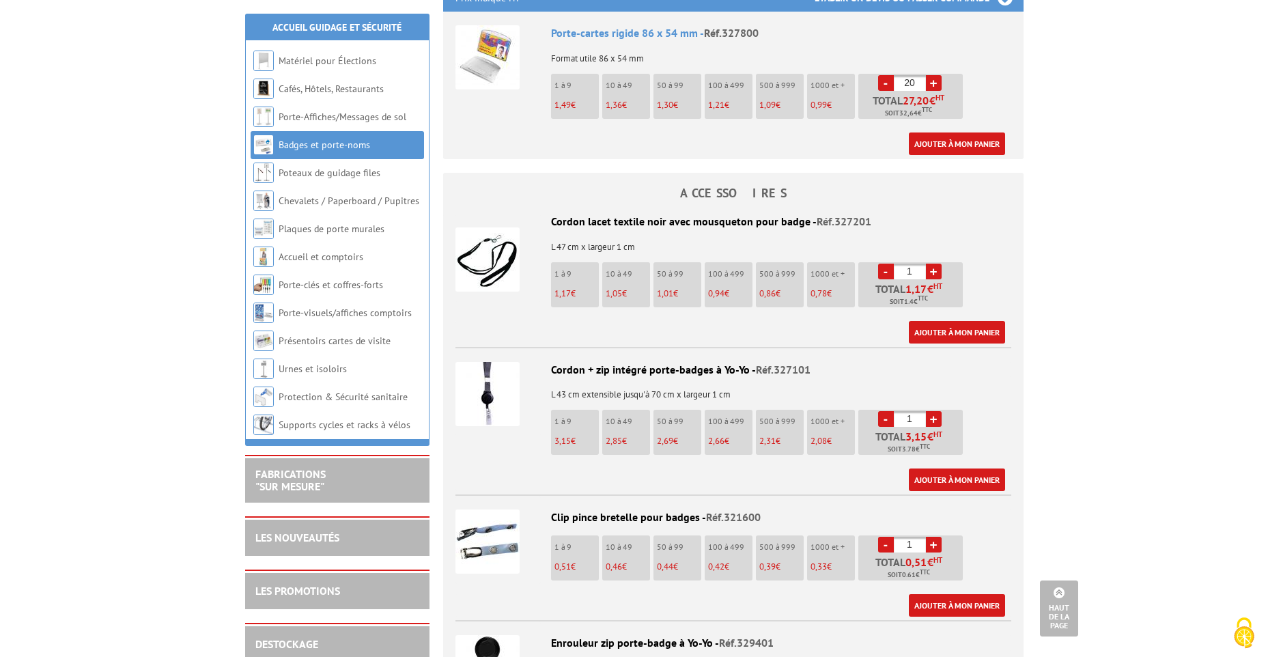
drag, startPoint x: 803, startPoint y: 208, endPoint x: 552, endPoint y: 212, distance: 251.9
click at [552, 214] on div "Cordon lacet textile noir avec mousqueton pour badge - Réf.327201" at bounding box center [733, 222] width 556 height 16
copy div "Cordon lacet textile noir avec mousqueton pour badge"
drag, startPoint x: 917, startPoint y: 256, endPoint x: 900, endPoint y: 257, distance: 16.4
click at [900, 263] on input "1" at bounding box center [910, 271] width 32 height 16
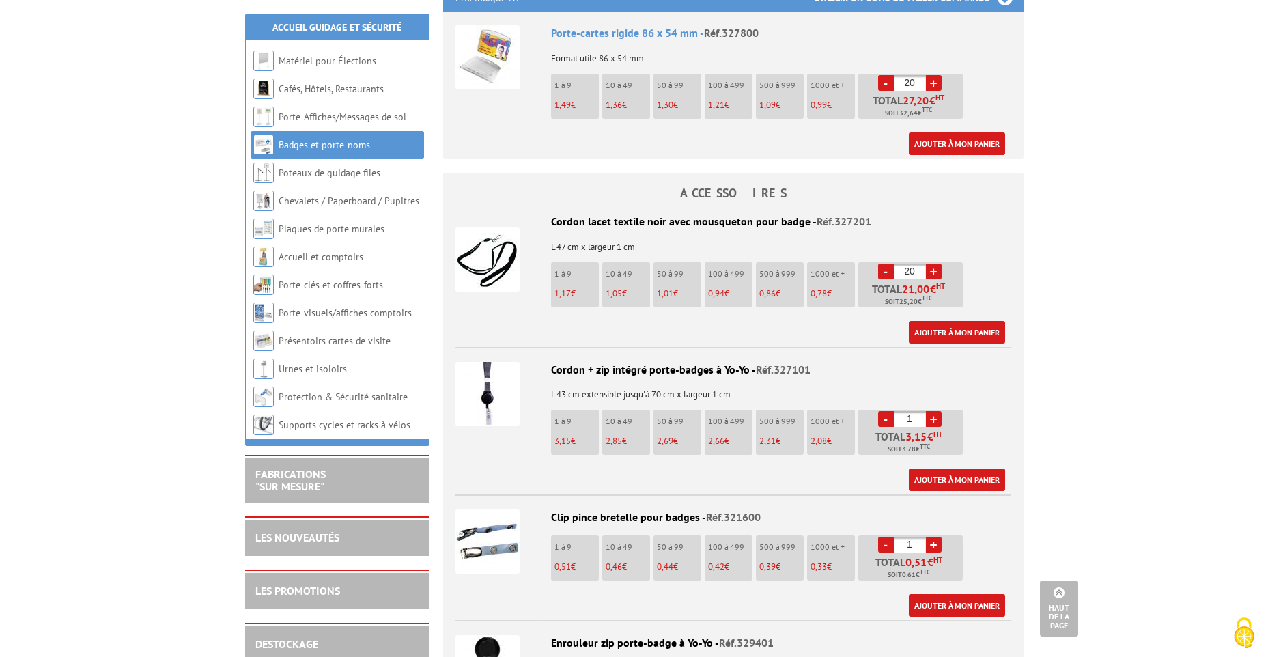
type input "20"
click at [831, 214] on span "Réf.327201" at bounding box center [843, 221] width 55 height 14
copy span "327201"
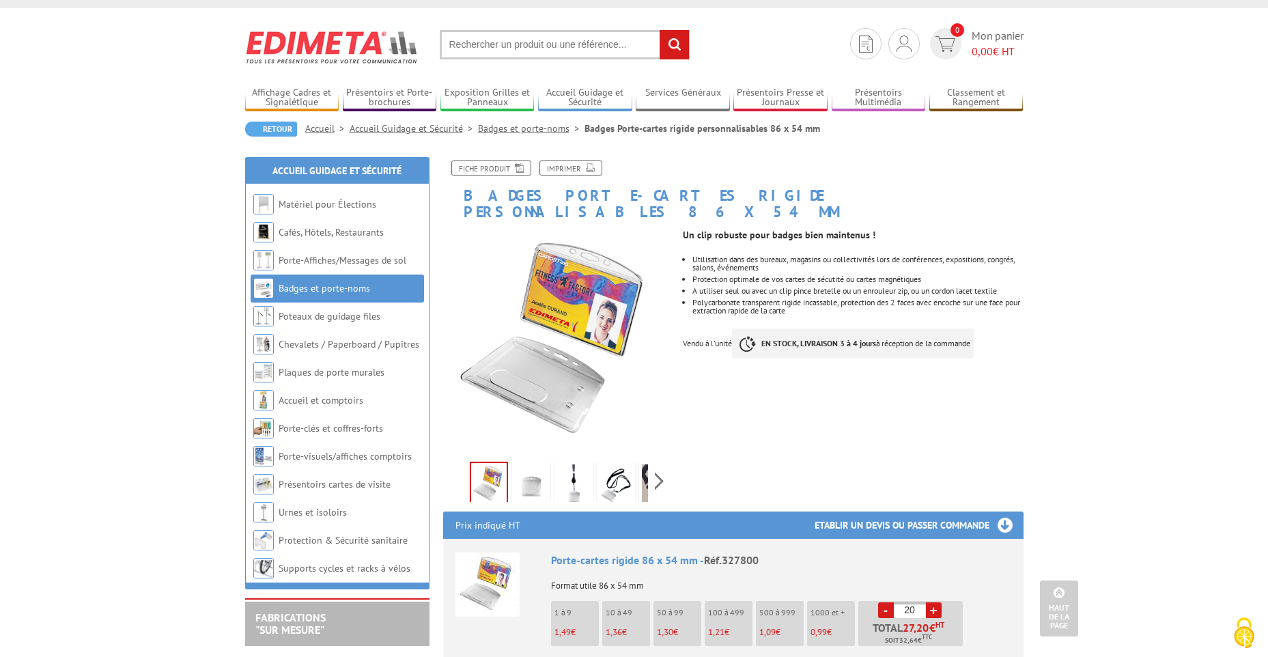
scroll to position [0, 0]
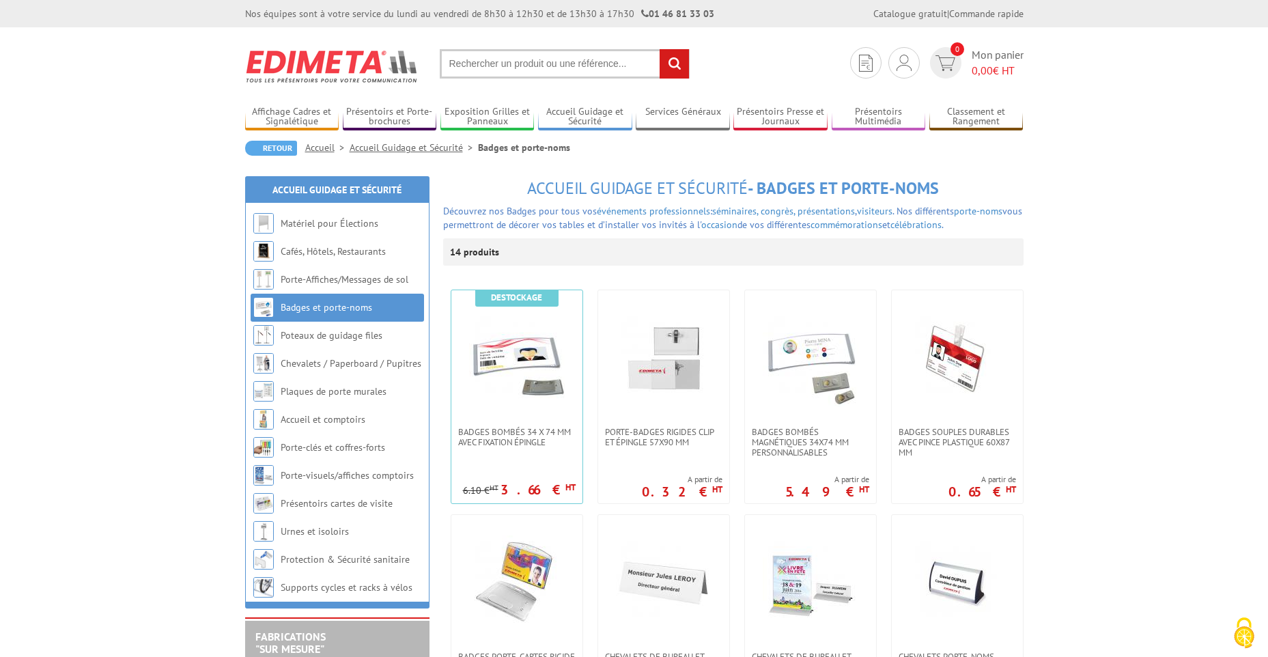
click at [408, 151] on link "Accueil Guidage et Sécurité" at bounding box center [413, 147] width 128 height 12
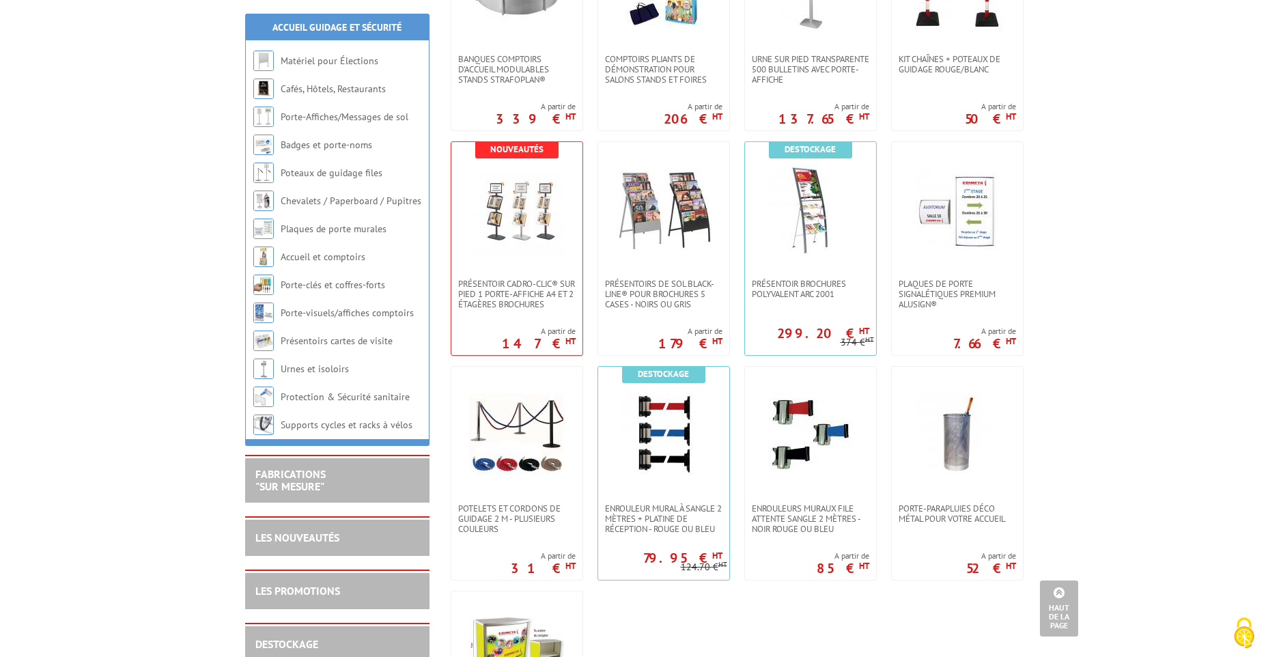
scroll to position [478, 0]
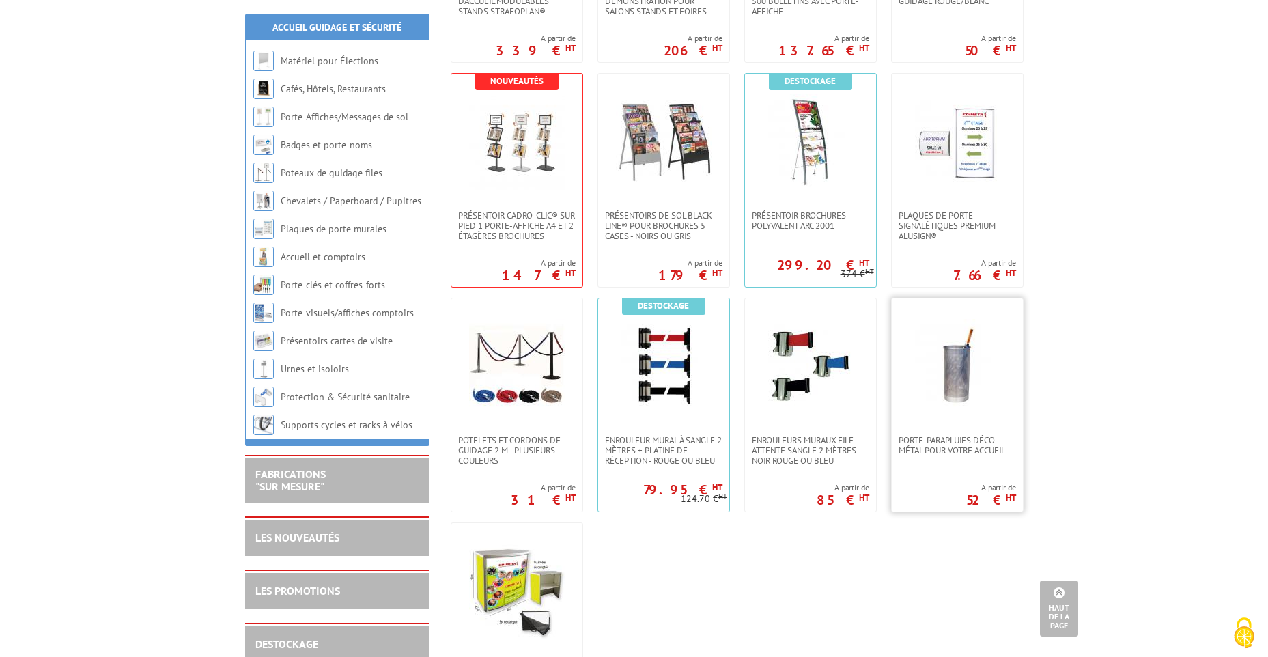
click at [957, 374] on img at bounding box center [957, 367] width 96 height 96
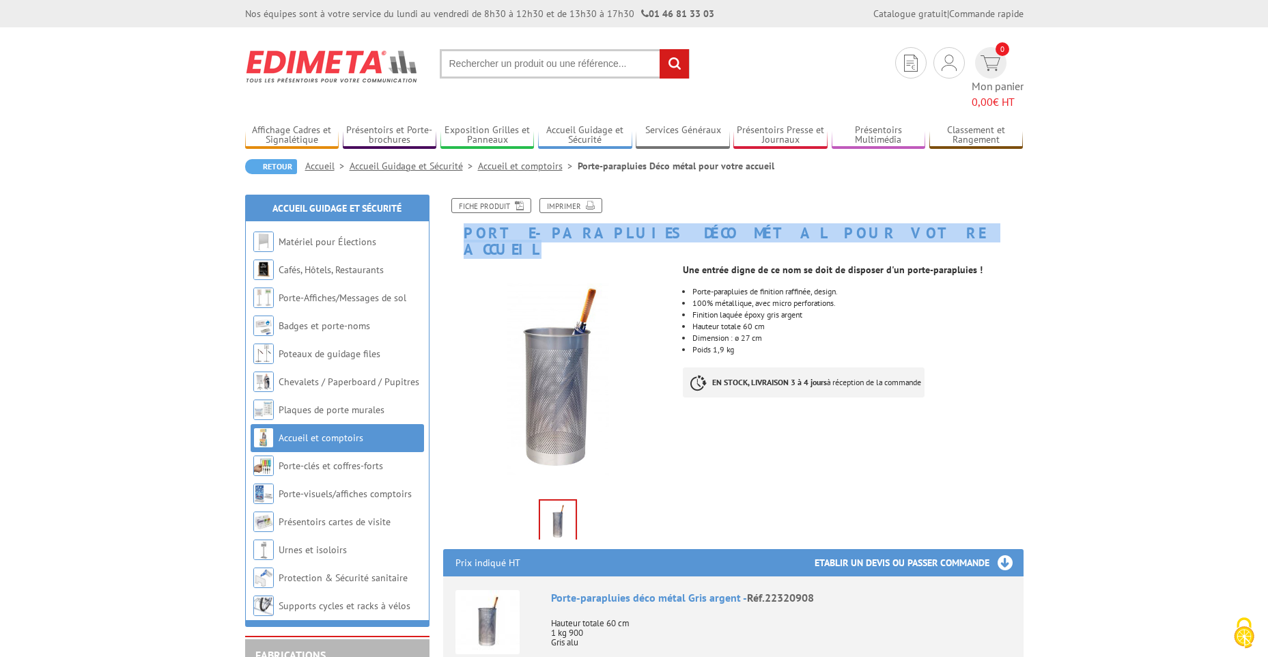
drag, startPoint x: 835, startPoint y: 216, endPoint x: 462, endPoint y: 222, distance: 372.7
click at [462, 222] on h1 "Porte-parapluies Déco métal pour votre accueil" at bounding box center [733, 227] width 601 height 59
copy h1 "Porte-parapluies Déco métal pour votre accueil"
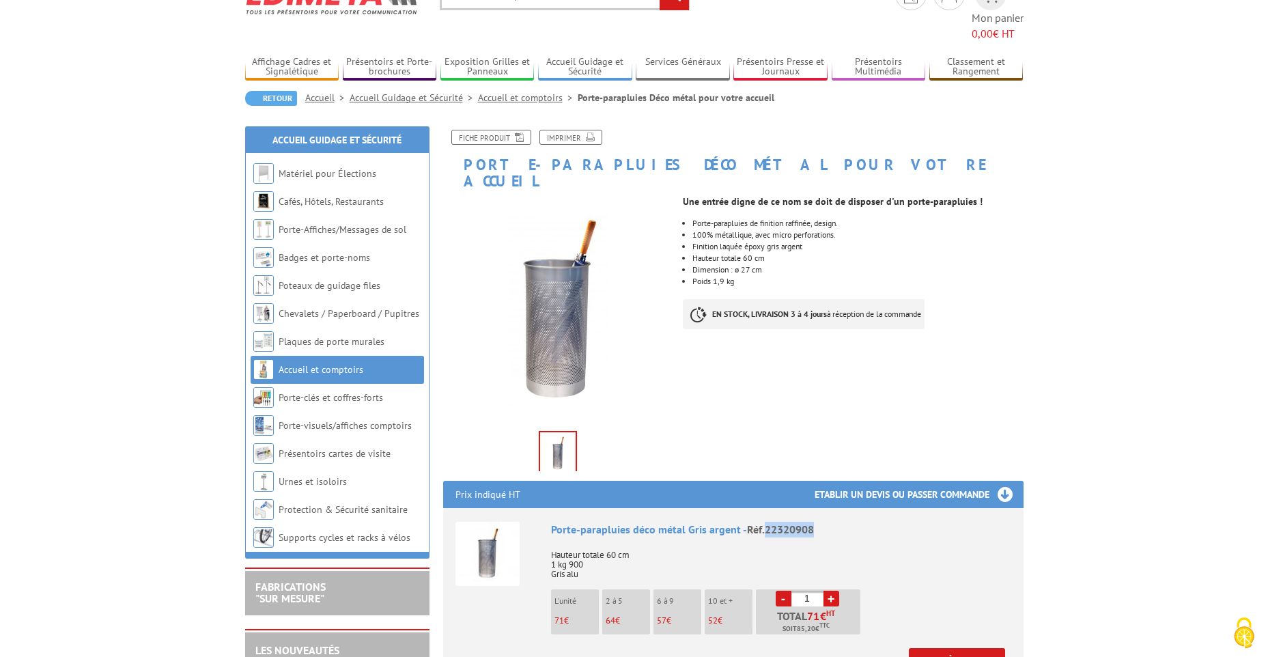
drag, startPoint x: 815, startPoint y: 495, endPoint x: 765, endPoint y: 500, distance: 50.8
click at [765, 522] on div "Porte-parapluies déco métal Gris argent - Réf.22320908" at bounding box center [781, 530] width 460 height 16
copy span "22320908"
click at [516, 91] on link "Accueil et comptoirs" at bounding box center [528, 97] width 100 height 12
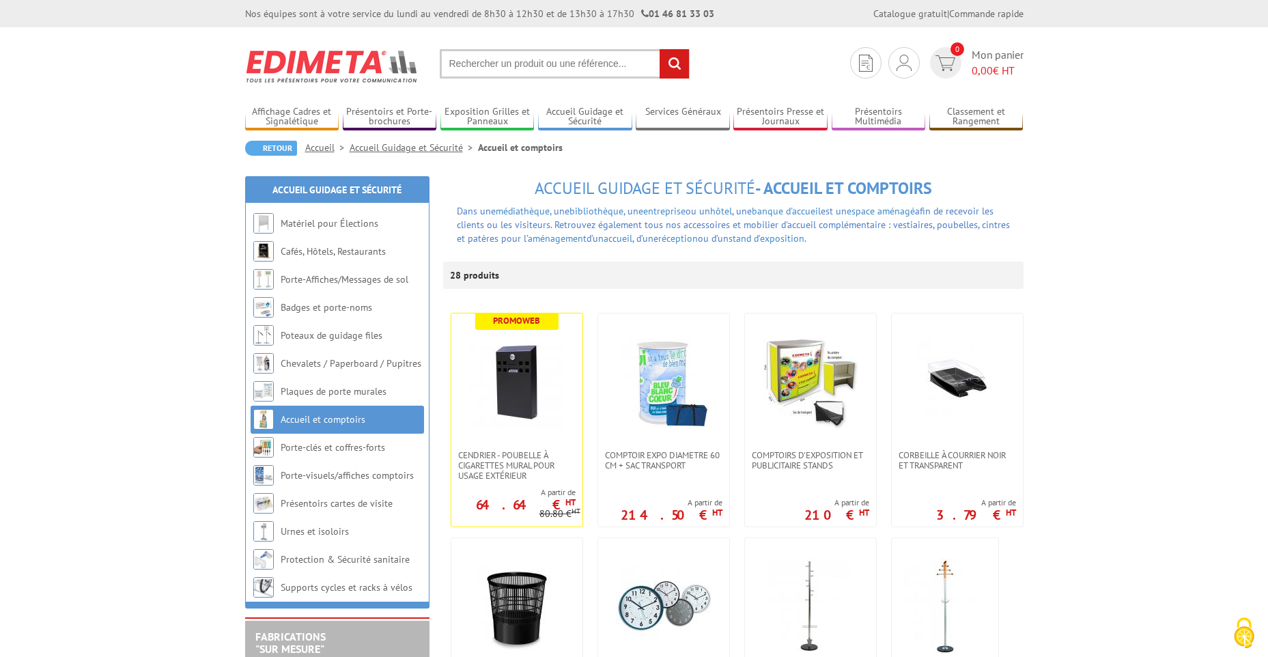
click at [446, 146] on link "Accueil Guidage et Sécurité" at bounding box center [413, 147] width 128 height 12
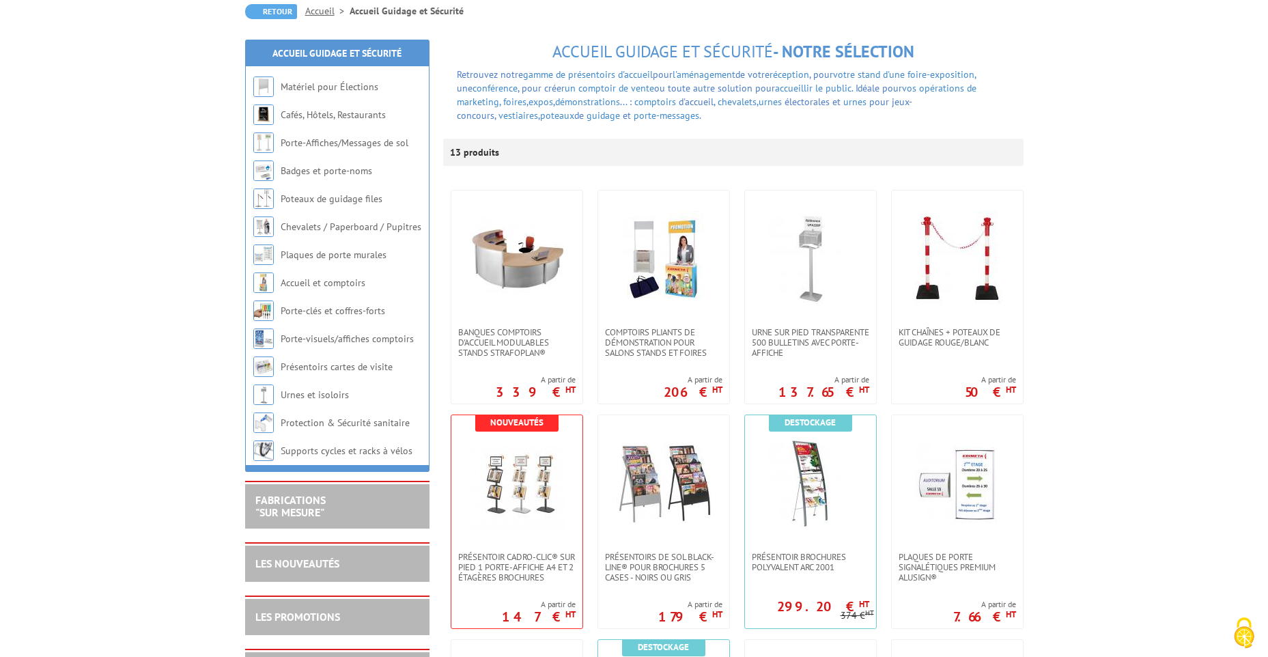
scroll to position [341, 0]
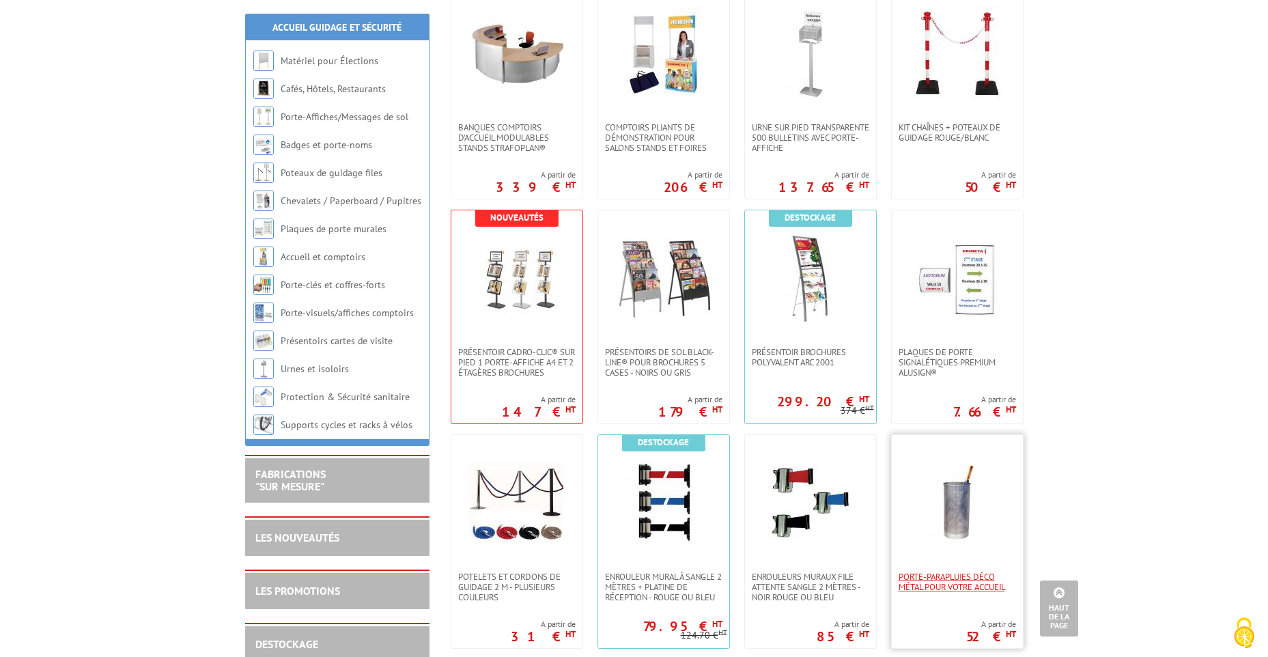
click at [955, 580] on span "Porte-parapluies Déco métal pour votre accueil" at bounding box center [956, 581] width 117 height 20
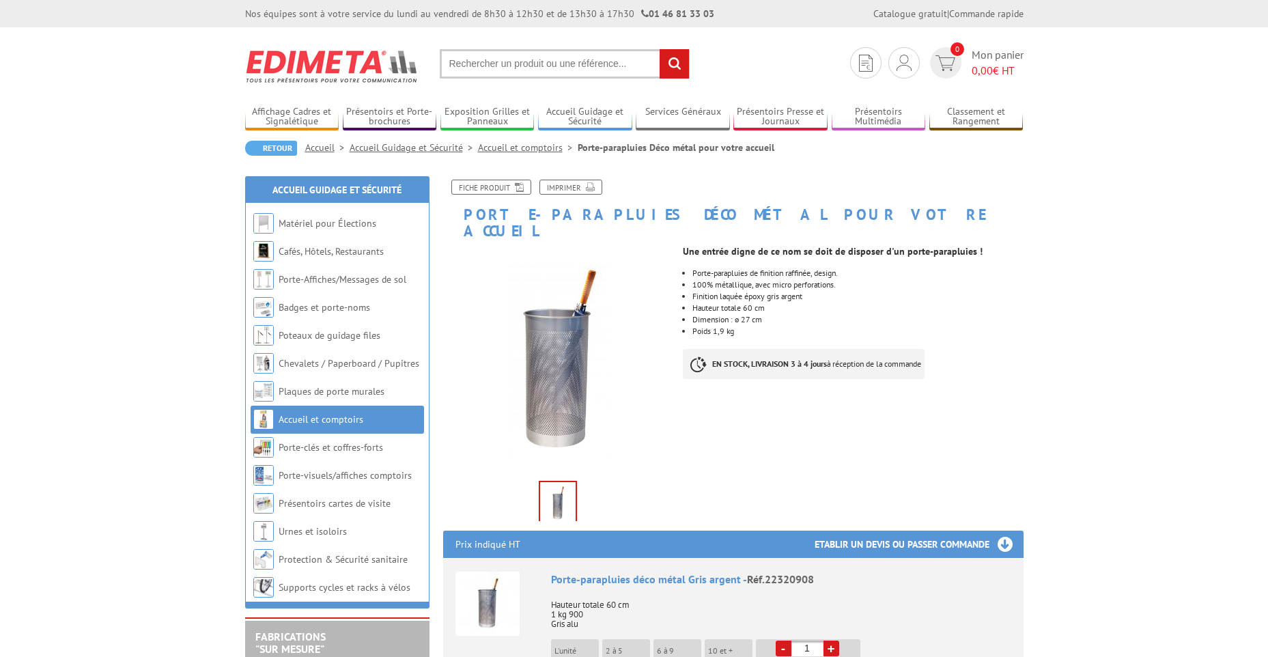
click at [517, 151] on link "Accueil et comptoirs" at bounding box center [528, 147] width 100 height 12
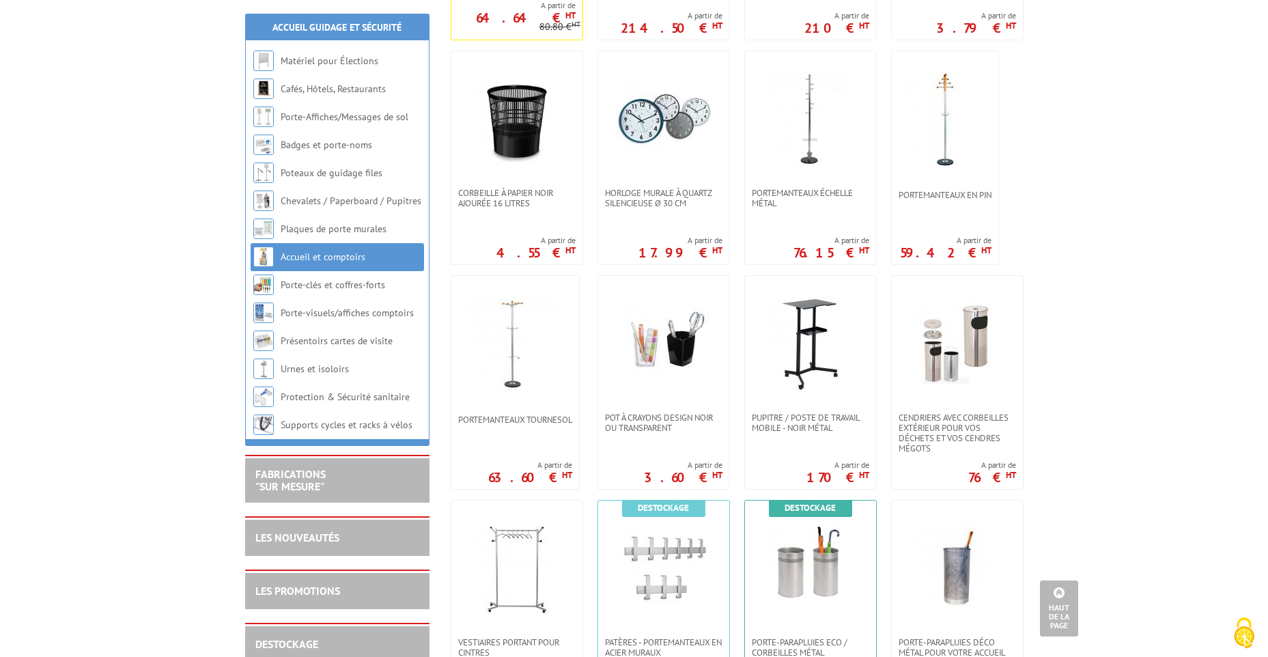
scroll to position [614, 0]
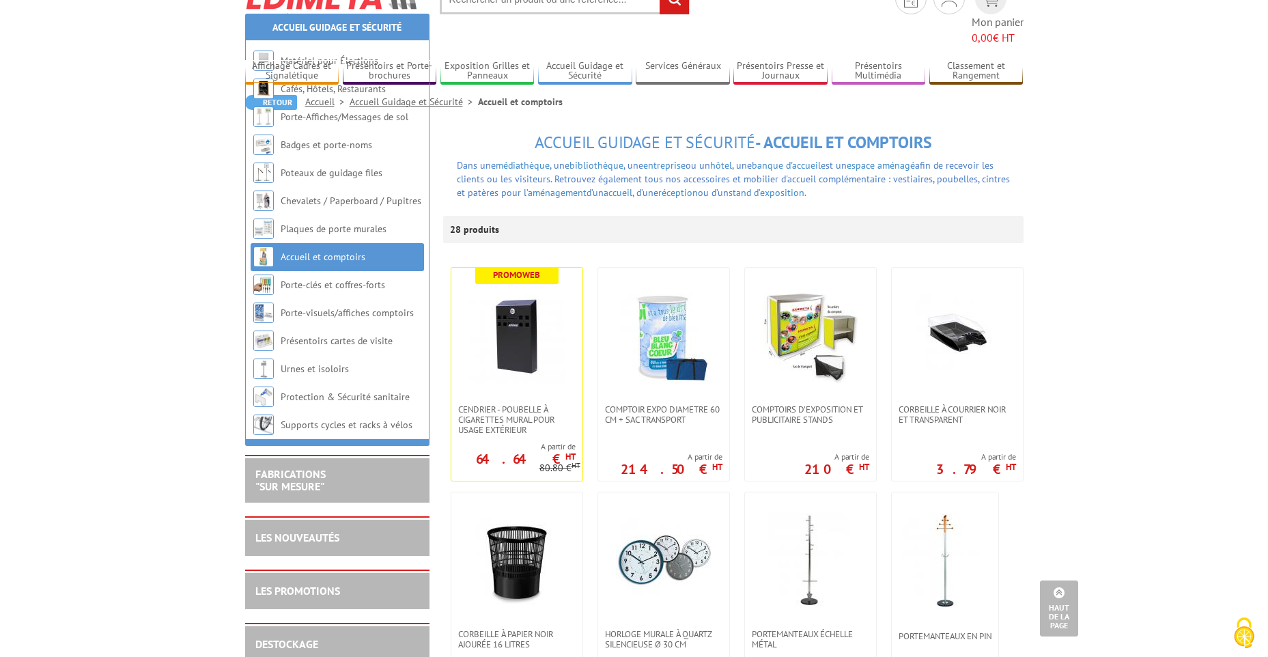
scroll to position [0, 0]
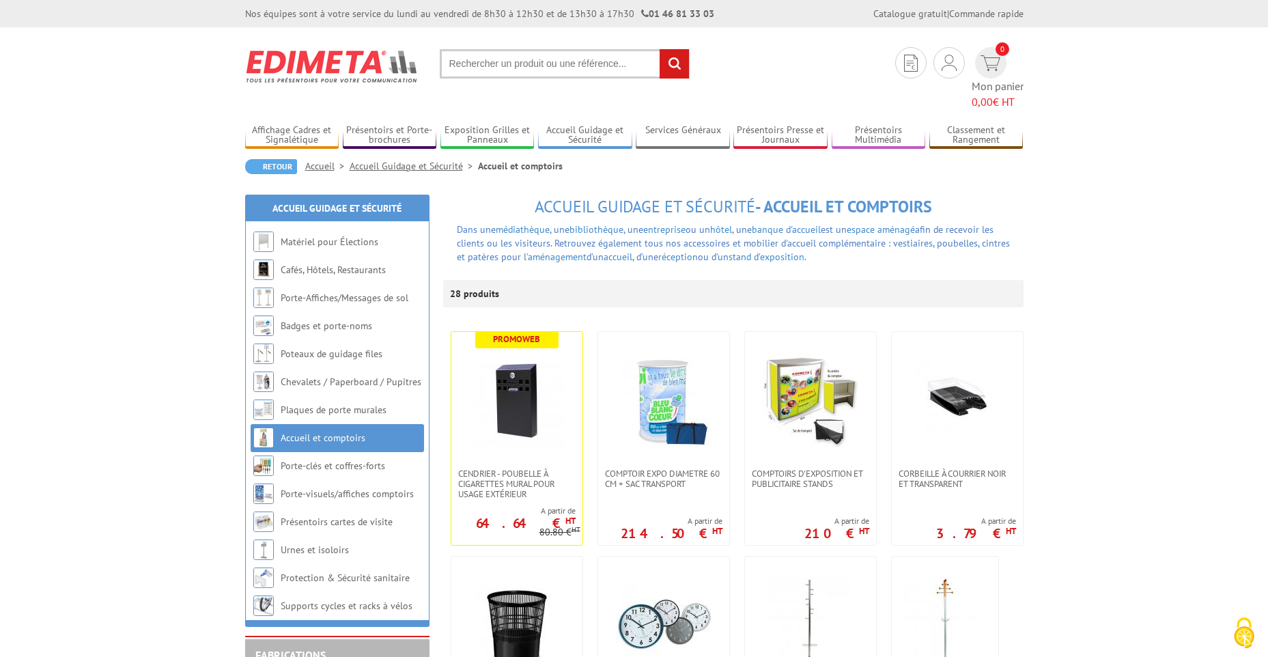
click at [389, 160] on link "Accueil Guidage et Sécurité" at bounding box center [413, 166] width 128 height 12
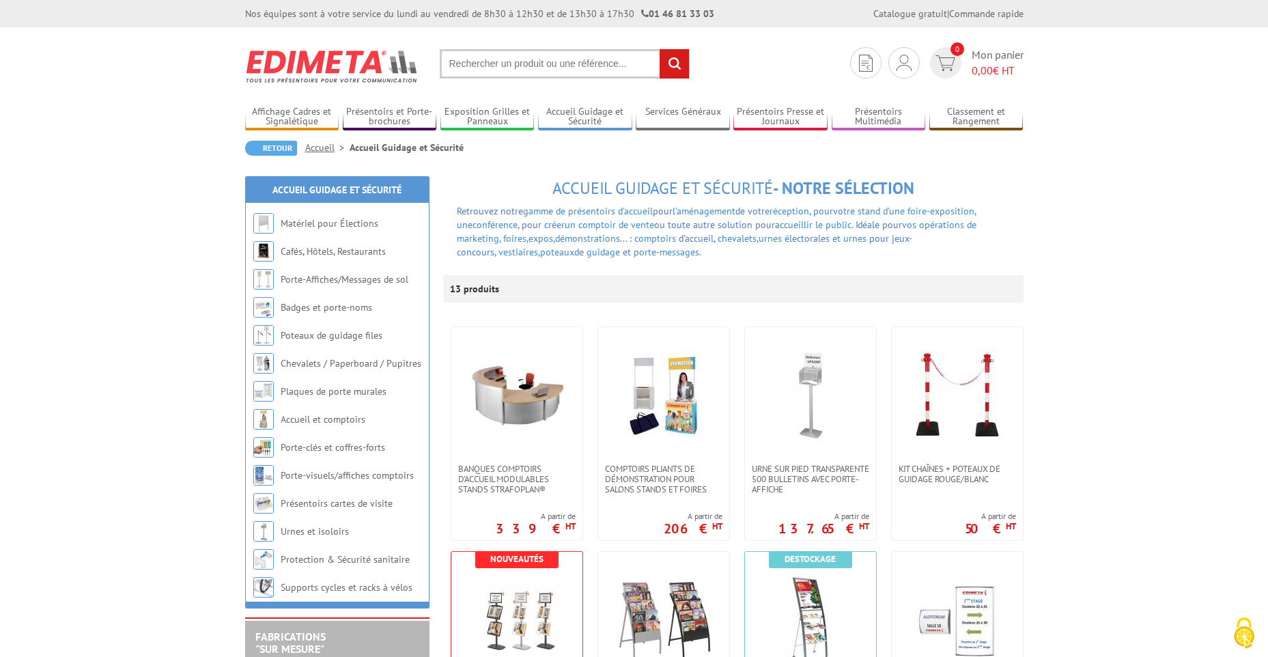
click at [328, 148] on link "Accueil" at bounding box center [327, 147] width 44 height 12
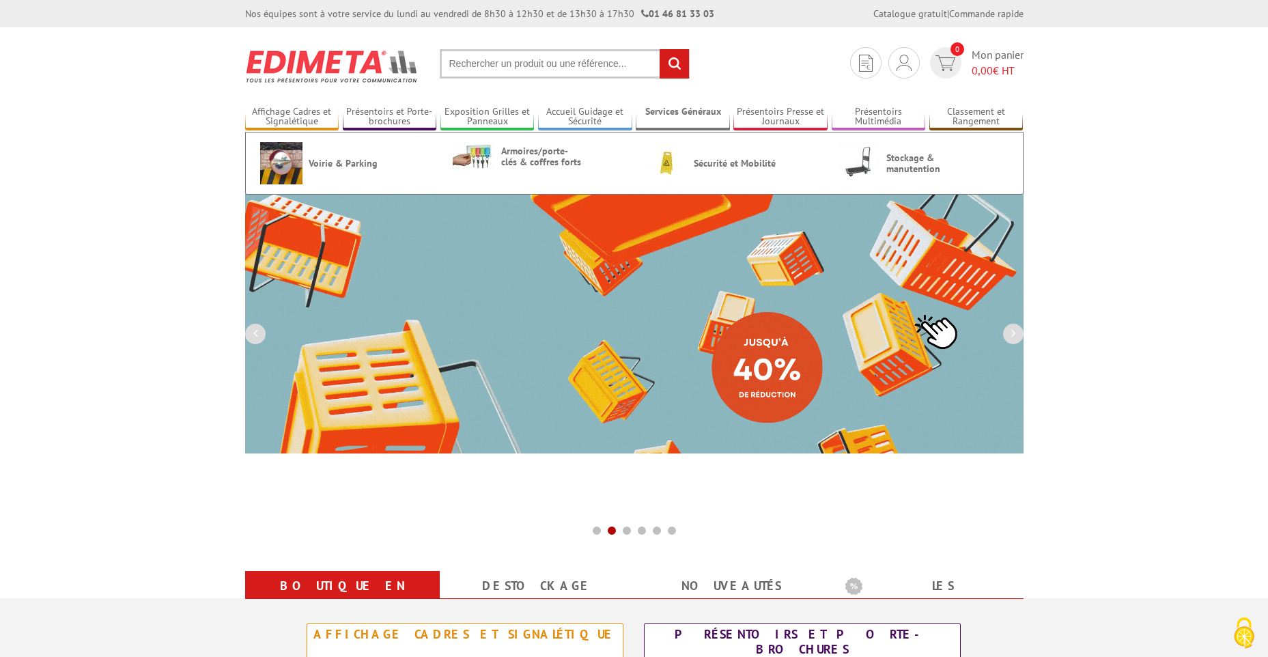
click at [664, 116] on link "Services Généraux" at bounding box center [683, 117] width 94 height 23
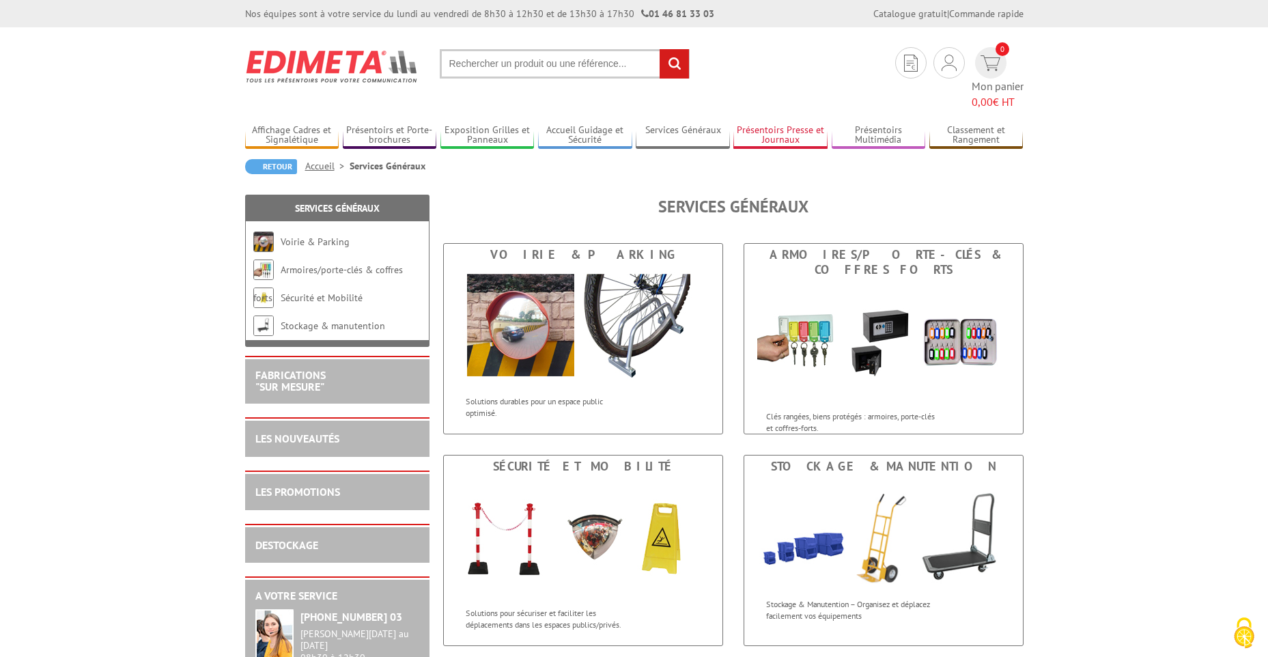
click at [791, 124] on link "Présentoirs Presse et Journaux" at bounding box center [780, 135] width 94 height 23
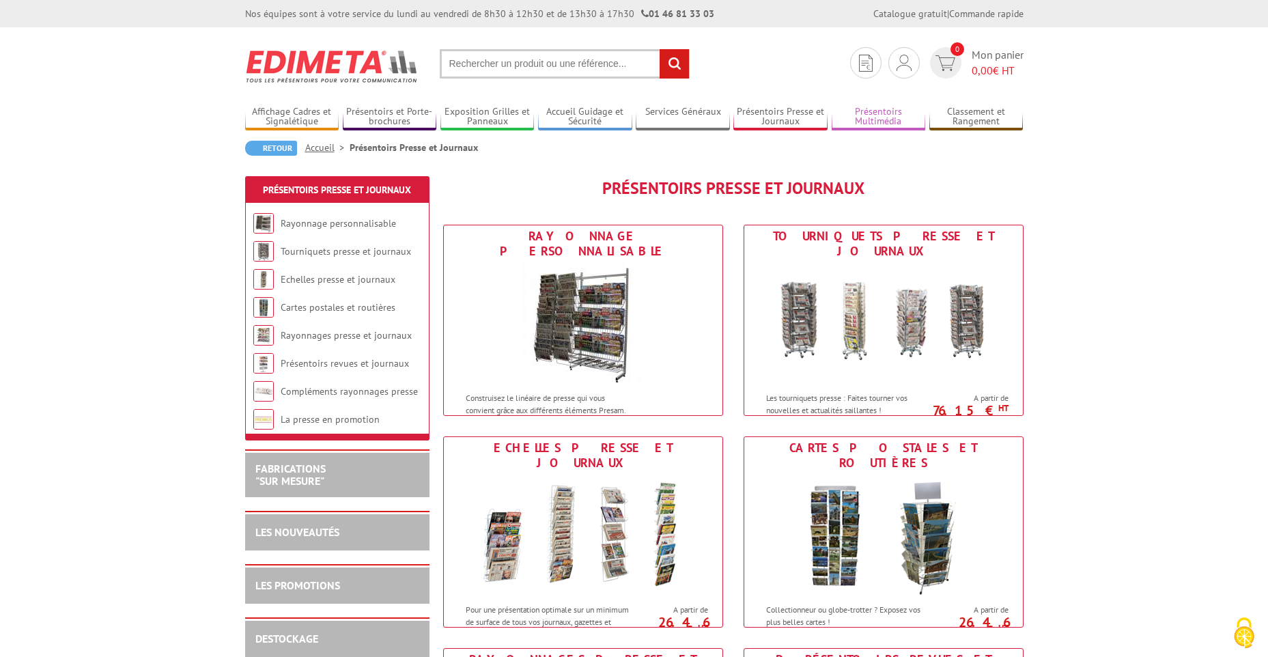
click at [858, 122] on link "Présentoirs Multimédia" at bounding box center [878, 117] width 94 height 23
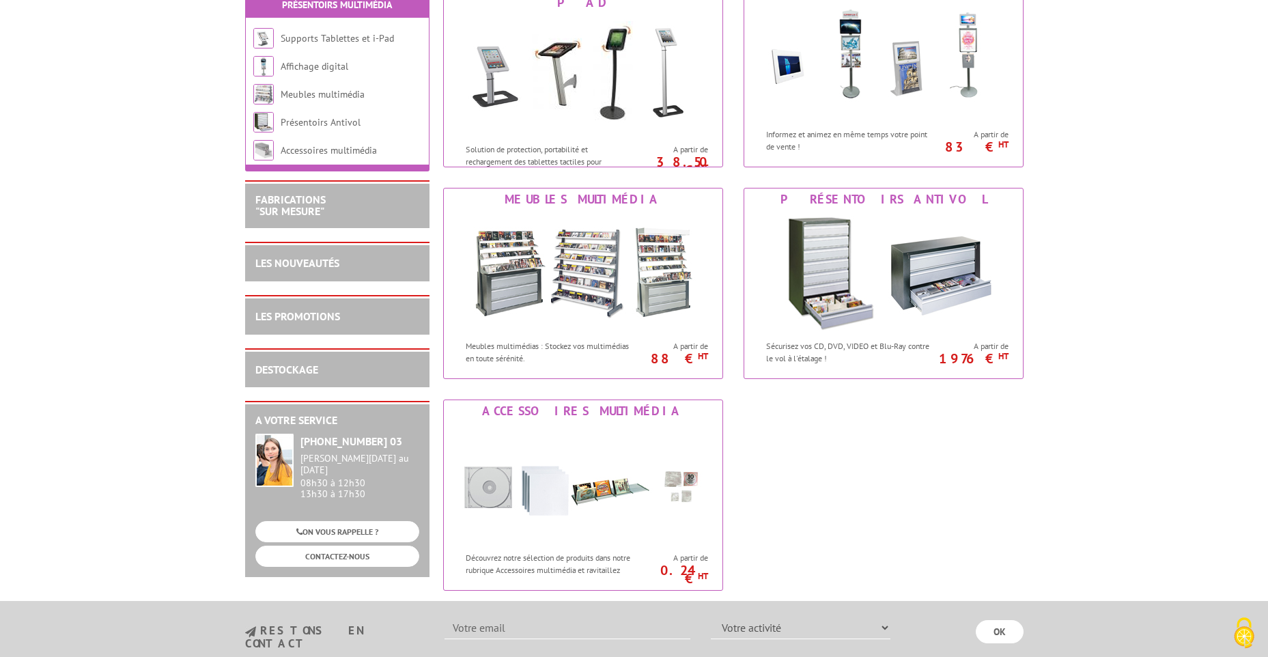
scroll to position [273, 0]
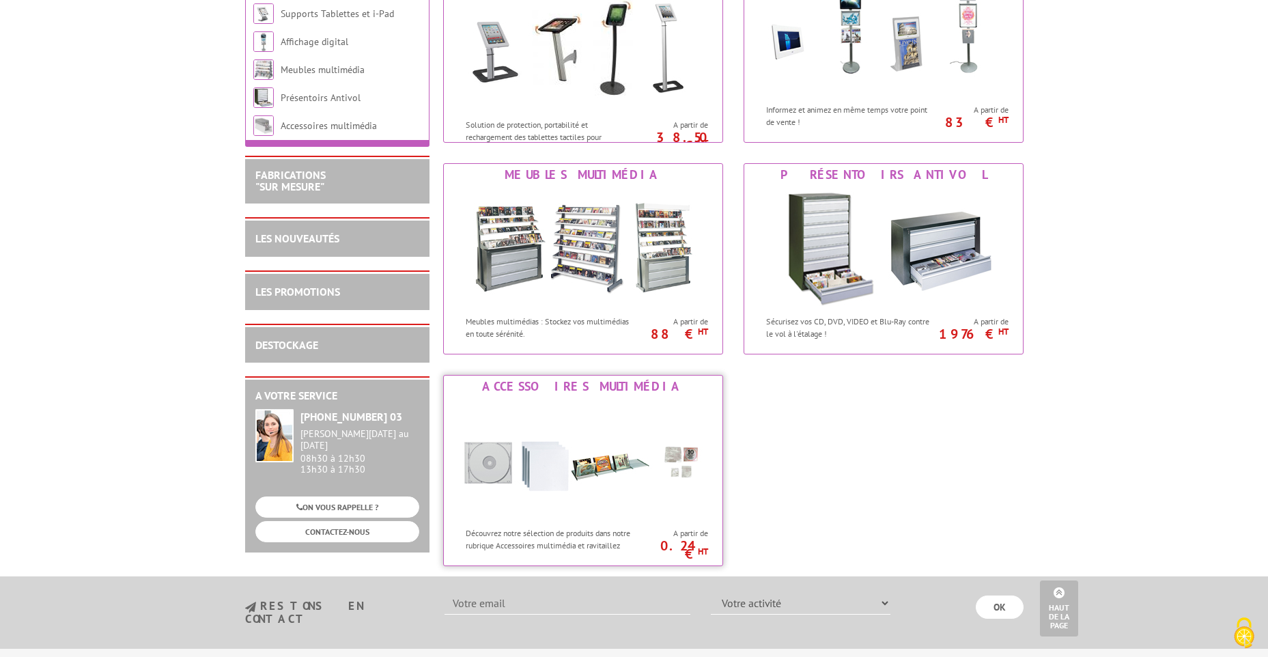
click at [582, 388] on div "Accessoires multimédia" at bounding box center [583, 386] width 272 height 15
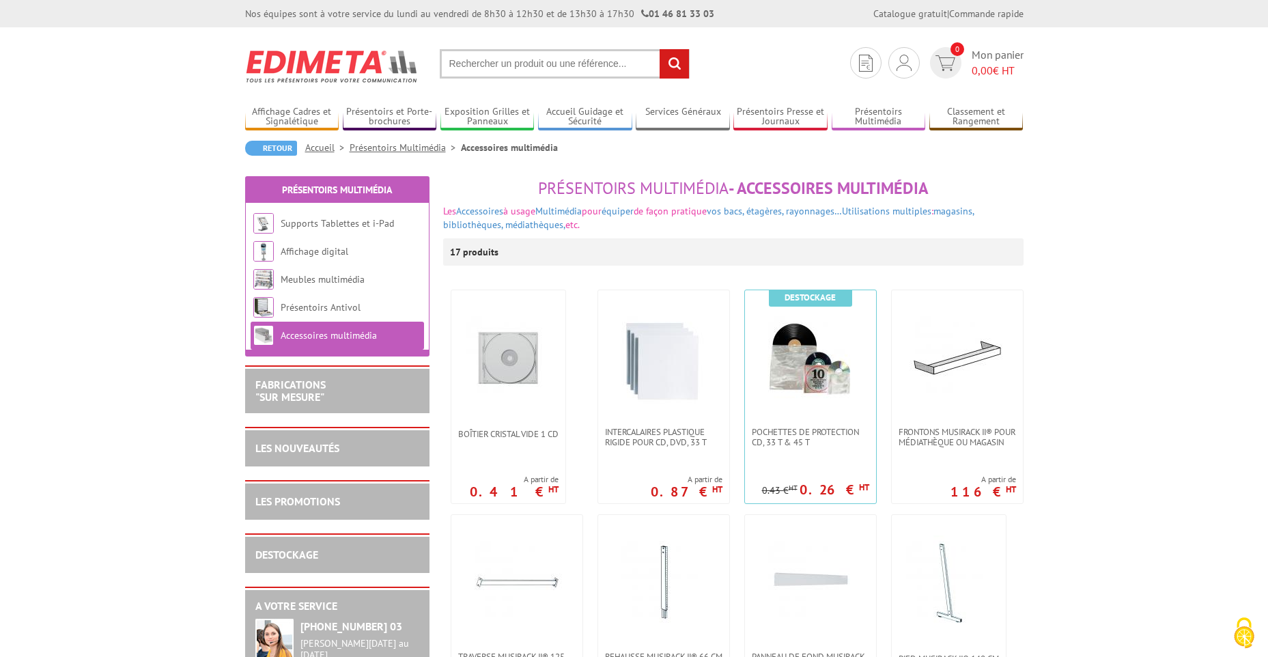
click at [316, 68] on img at bounding box center [332, 66] width 174 height 51
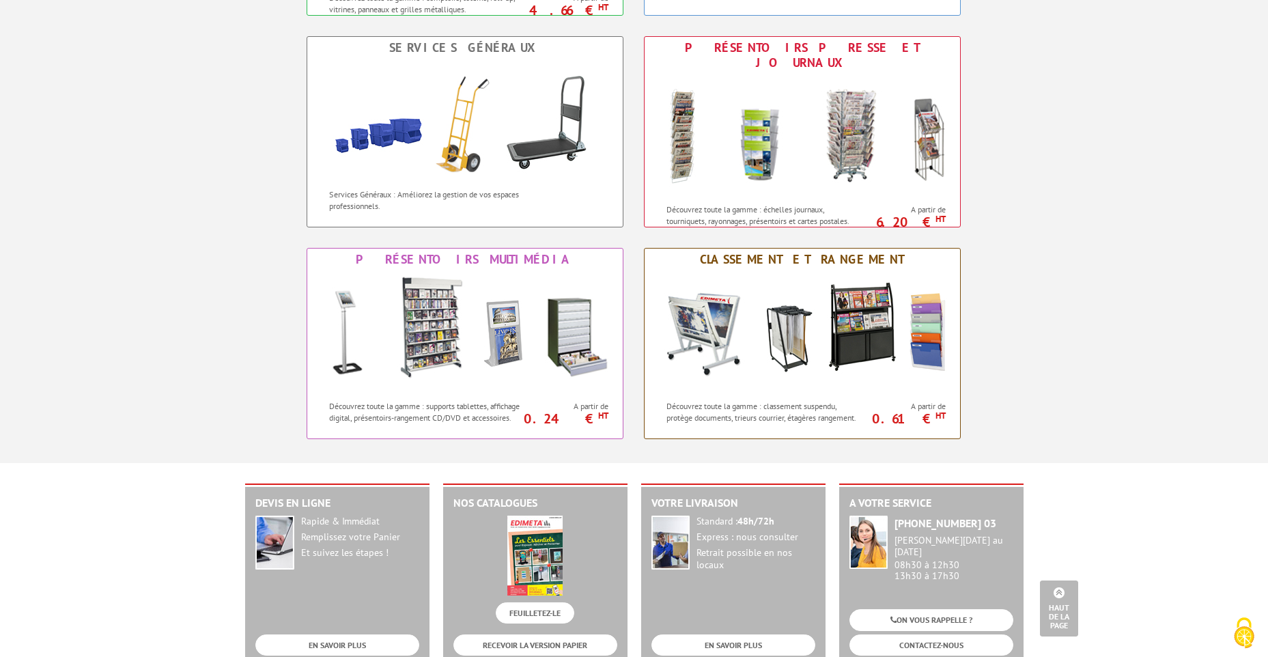
scroll to position [887, 0]
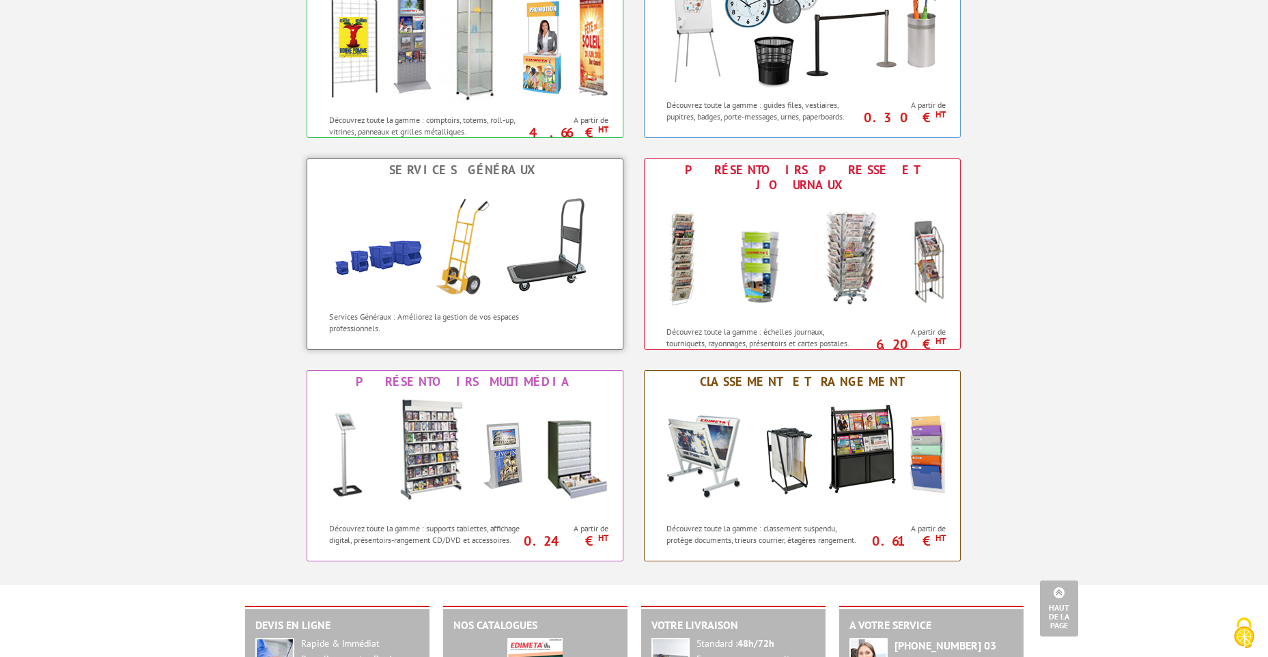
click at [474, 172] on div "Services Généraux" at bounding box center [465, 169] width 309 height 15
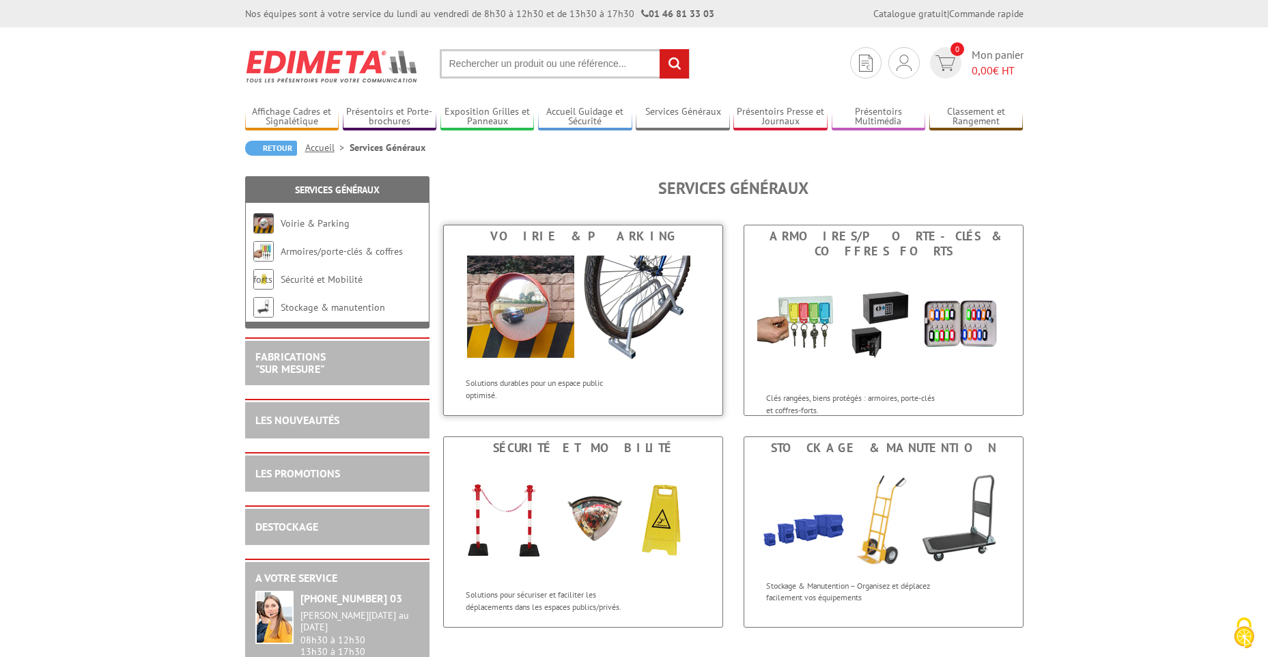
click at [554, 238] on div "Voirie & Parking" at bounding box center [583, 236] width 272 height 15
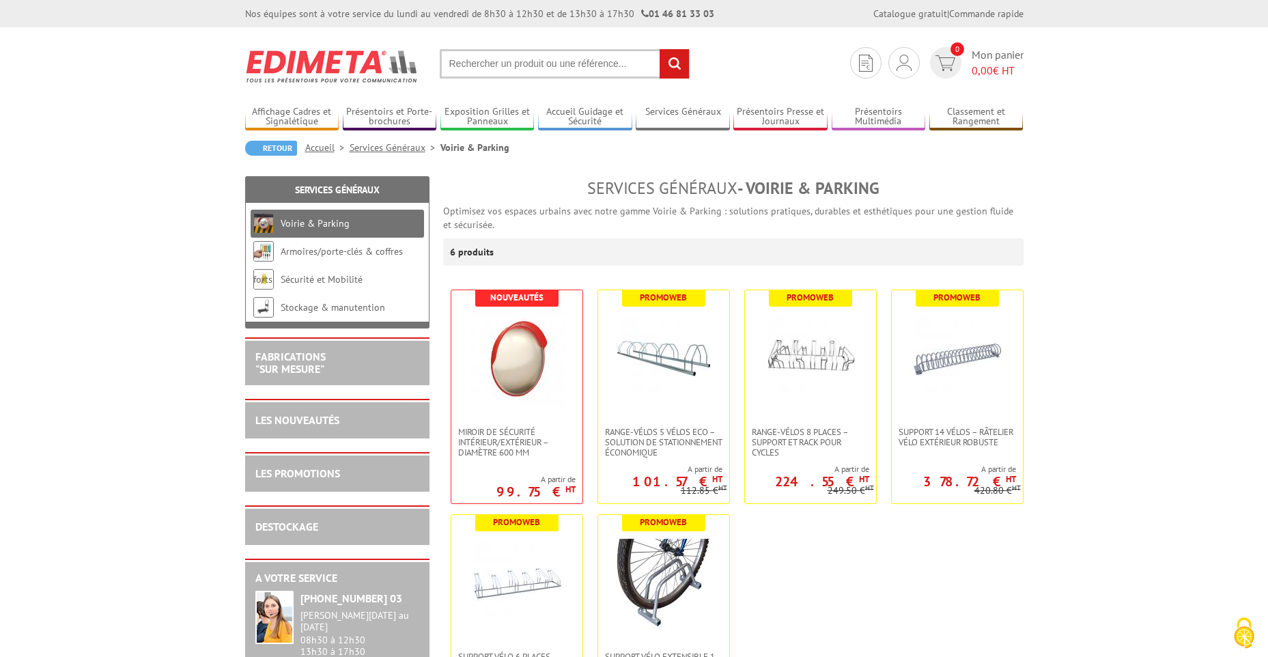
click at [362, 147] on link "Services Généraux" at bounding box center [394, 147] width 91 height 12
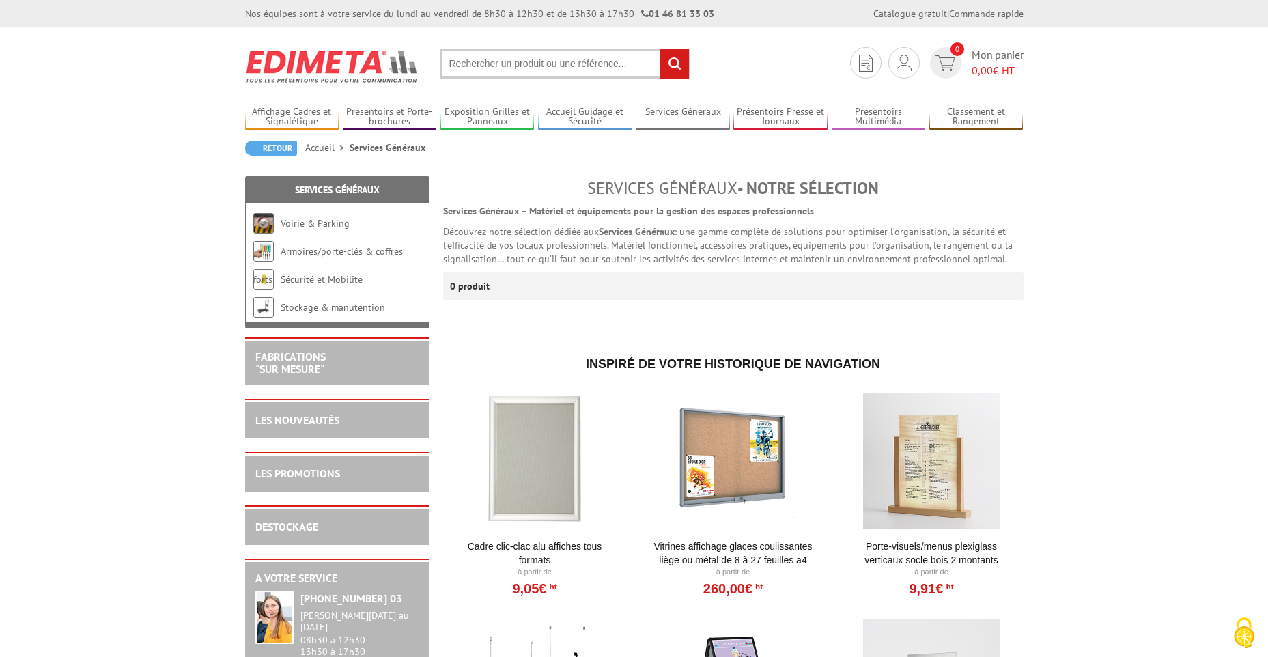
click at [317, 146] on link "Accueil" at bounding box center [327, 147] width 44 height 12
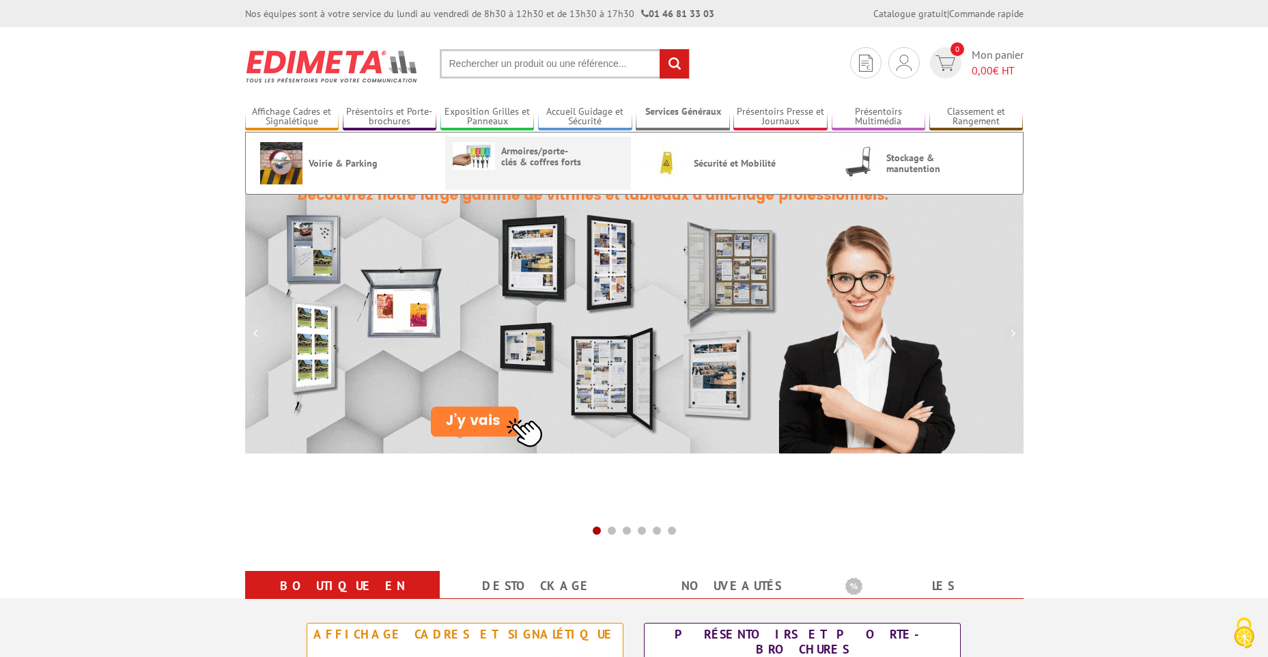
click at [528, 159] on span "Armoires/porte-clés & coffres forts" at bounding box center [542, 156] width 82 height 22
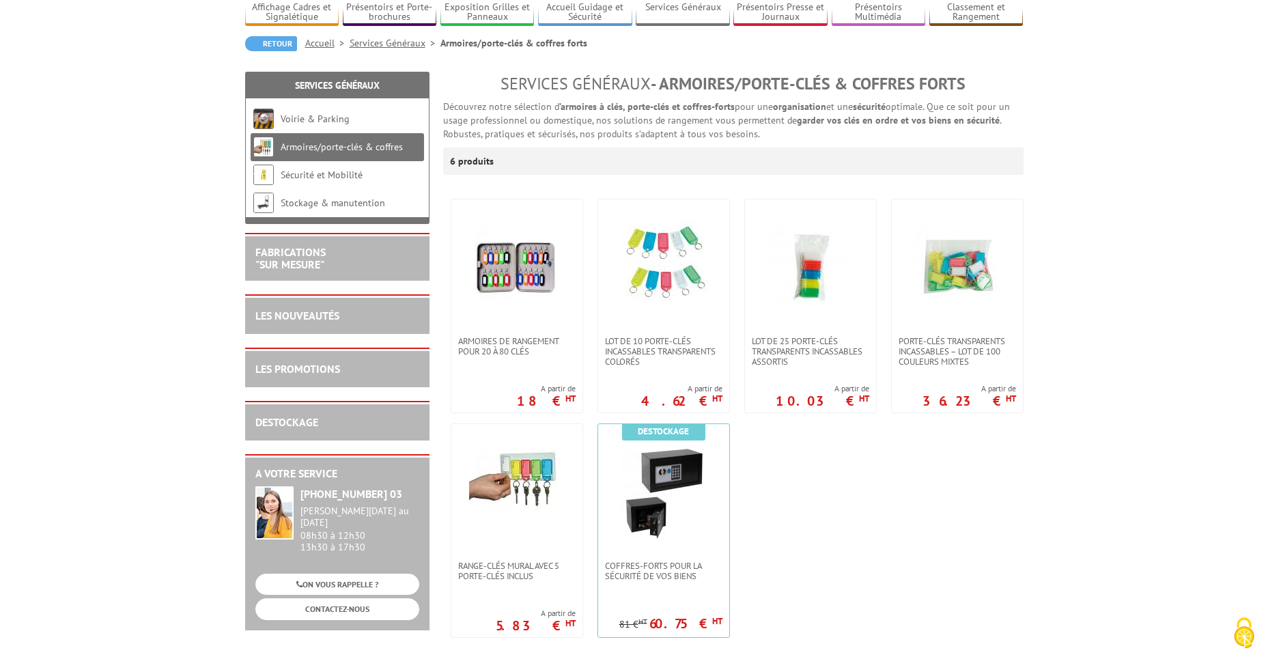
scroll to position [137, 0]
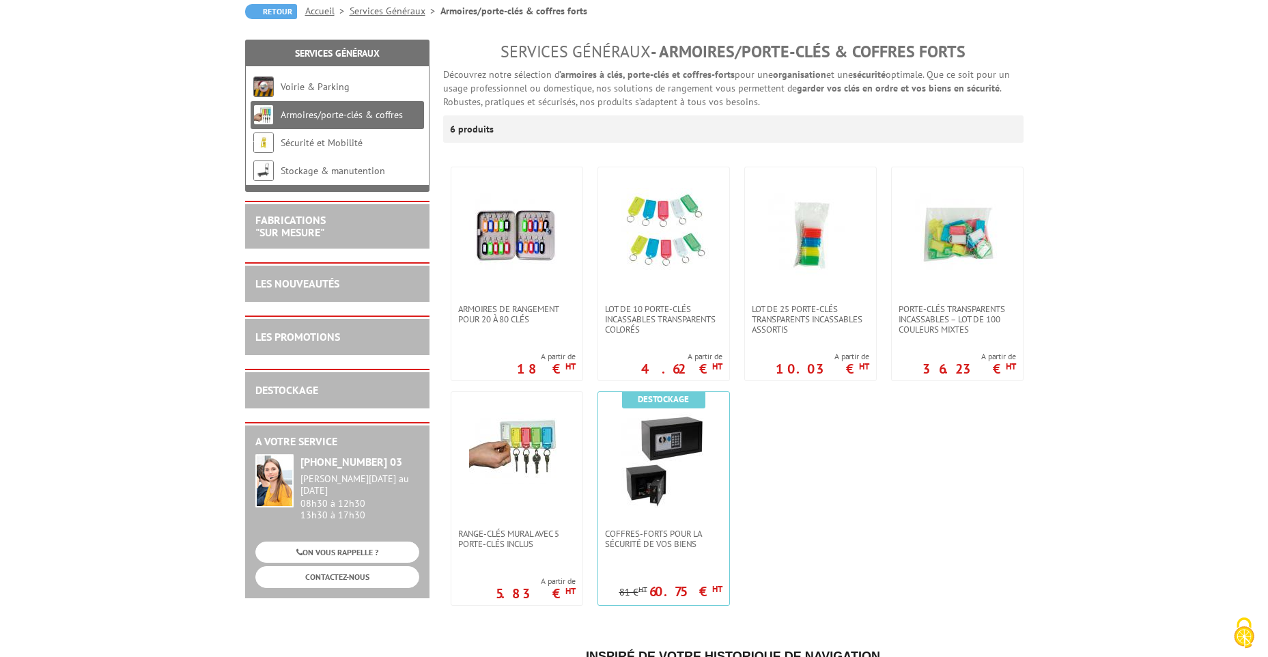
click at [385, 6] on link "Services Généraux" at bounding box center [394, 11] width 91 height 12
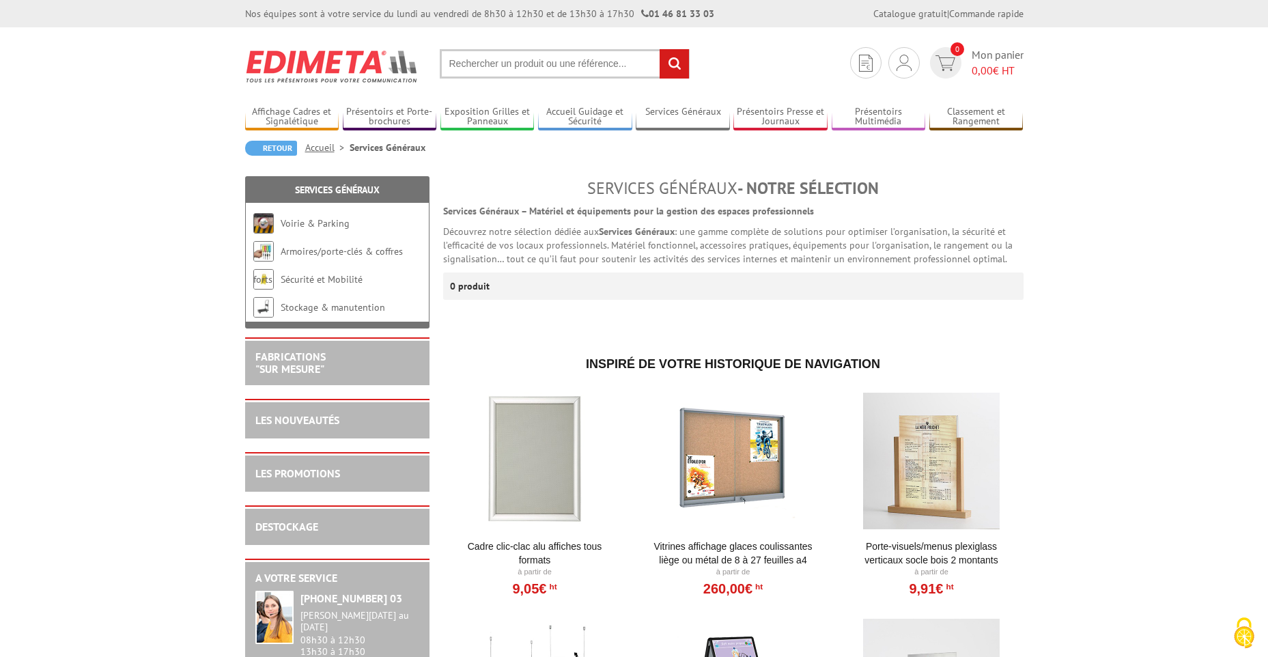
click at [317, 147] on link "Accueil" at bounding box center [327, 147] width 44 height 12
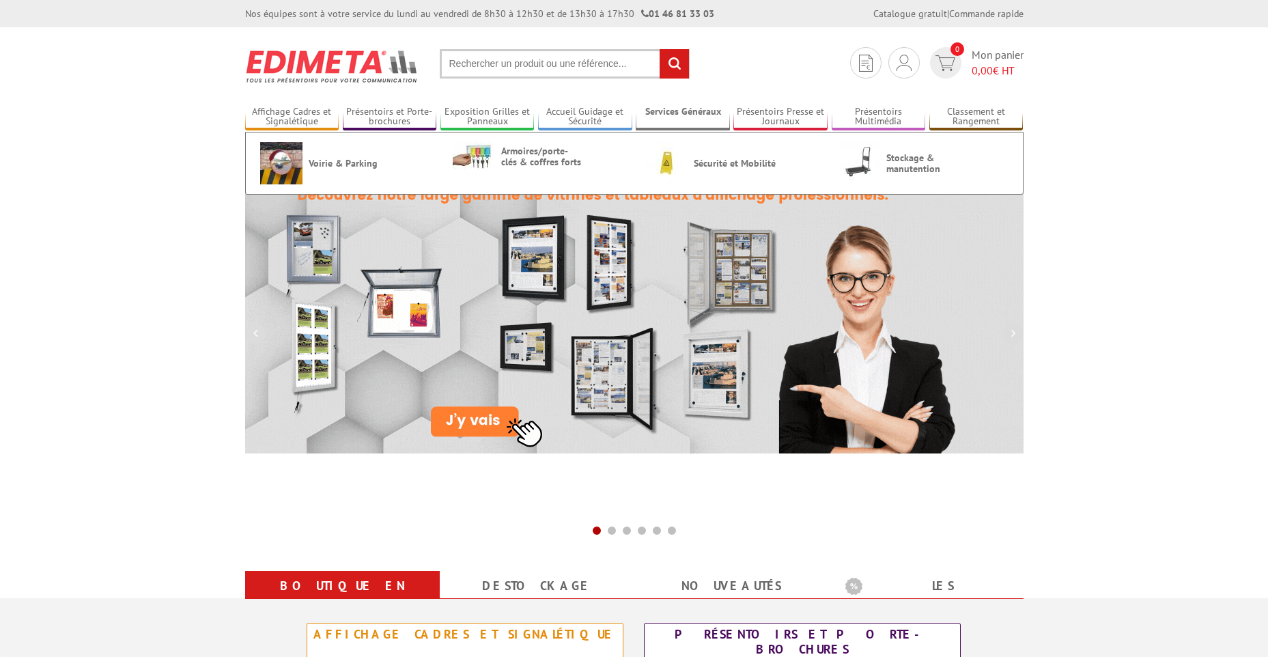
click at [695, 115] on link "Services Généraux" at bounding box center [683, 117] width 94 height 23
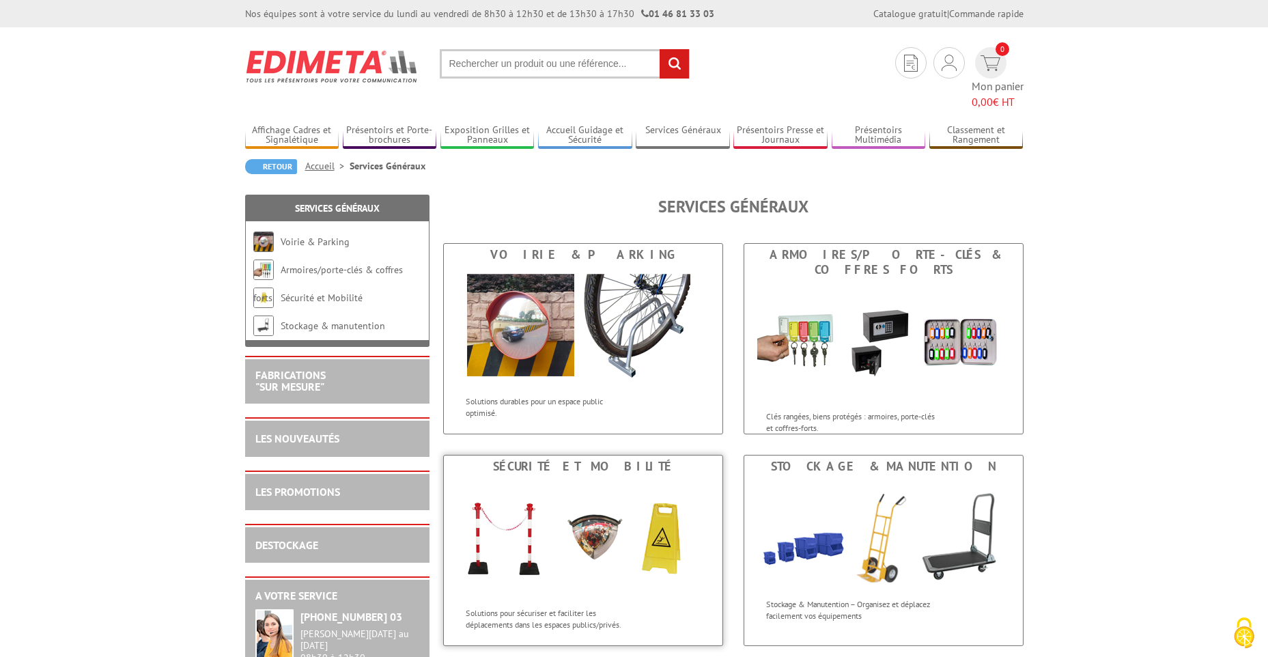
click at [575, 459] on div "Sécurité et Mobilité" at bounding box center [583, 466] width 272 height 15
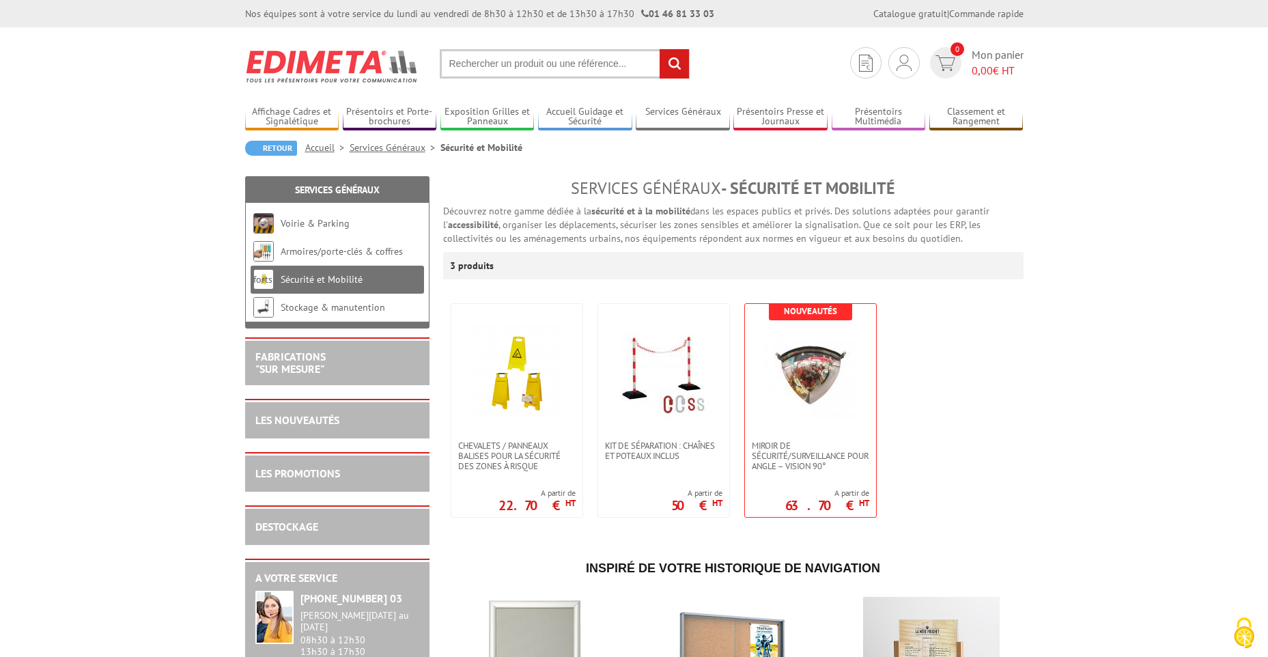
click at [313, 148] on link "Accueil" at bounding box center [327, 147] width 44 height 12
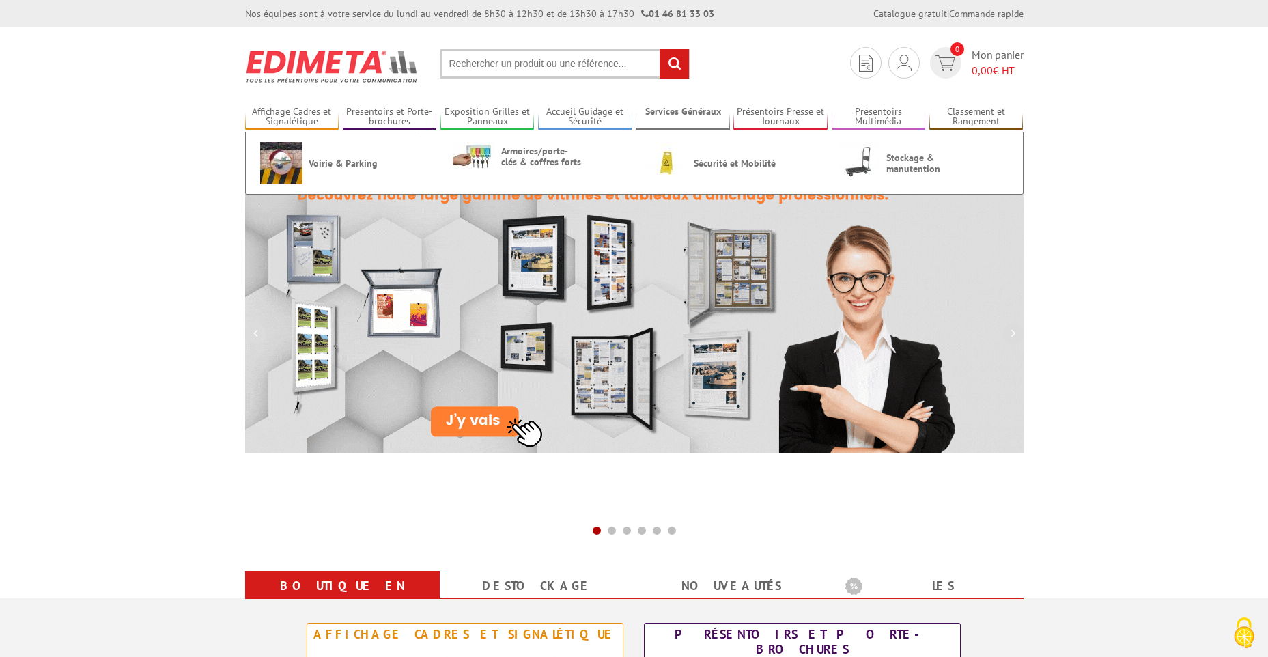
click at [706, 115] on link "Services Généraux" at bounding box center [683, 117] width 94 height 23
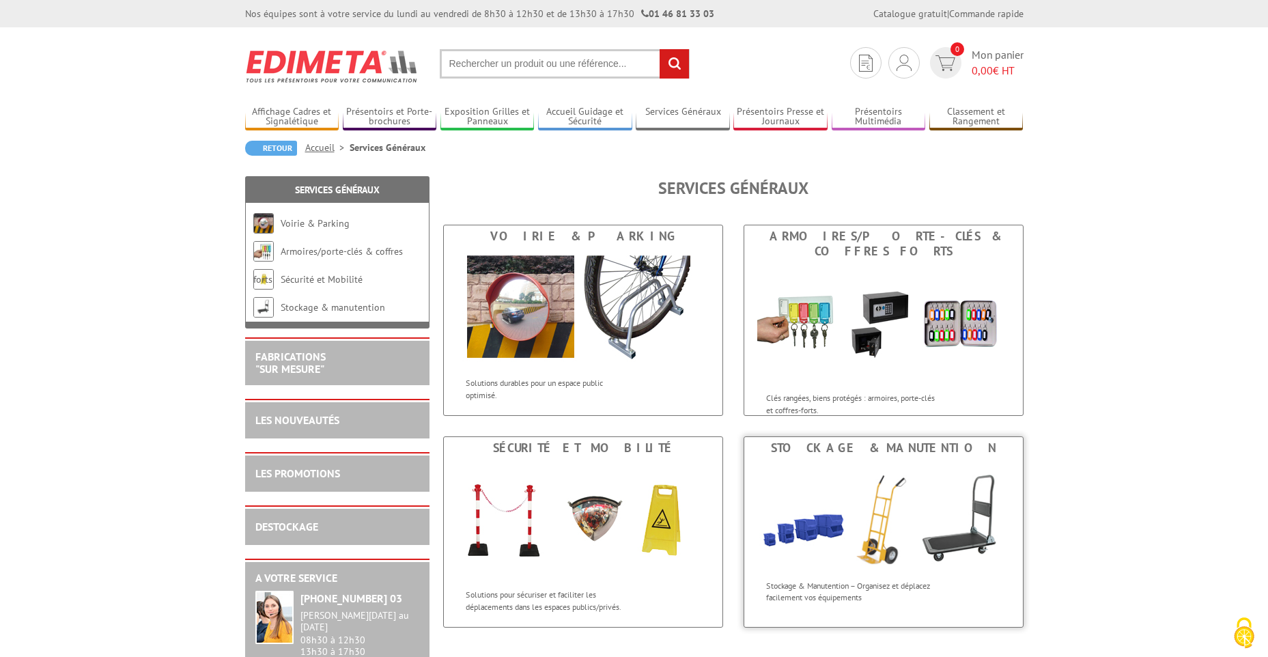
click at [919, 446] on div "Stockage & manutention" at bounding box center [883, 447] width 272 height 15
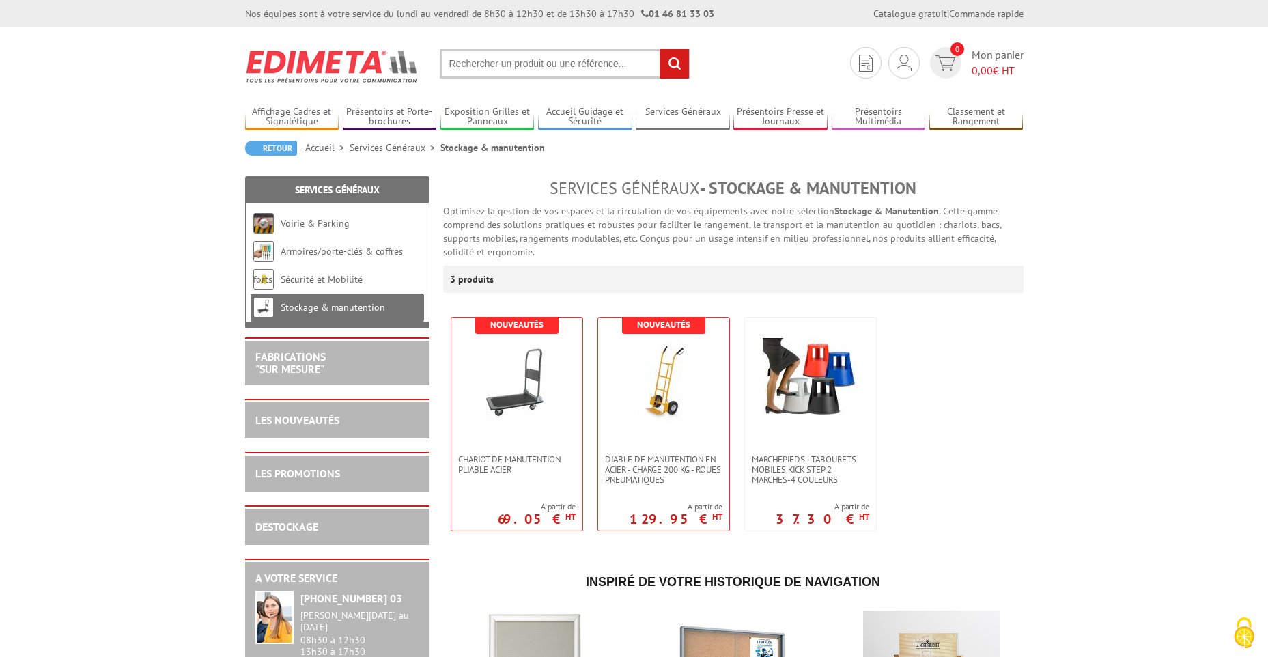
click at [298, 66] on img at bounding box center [332, 66] width 174 height 51
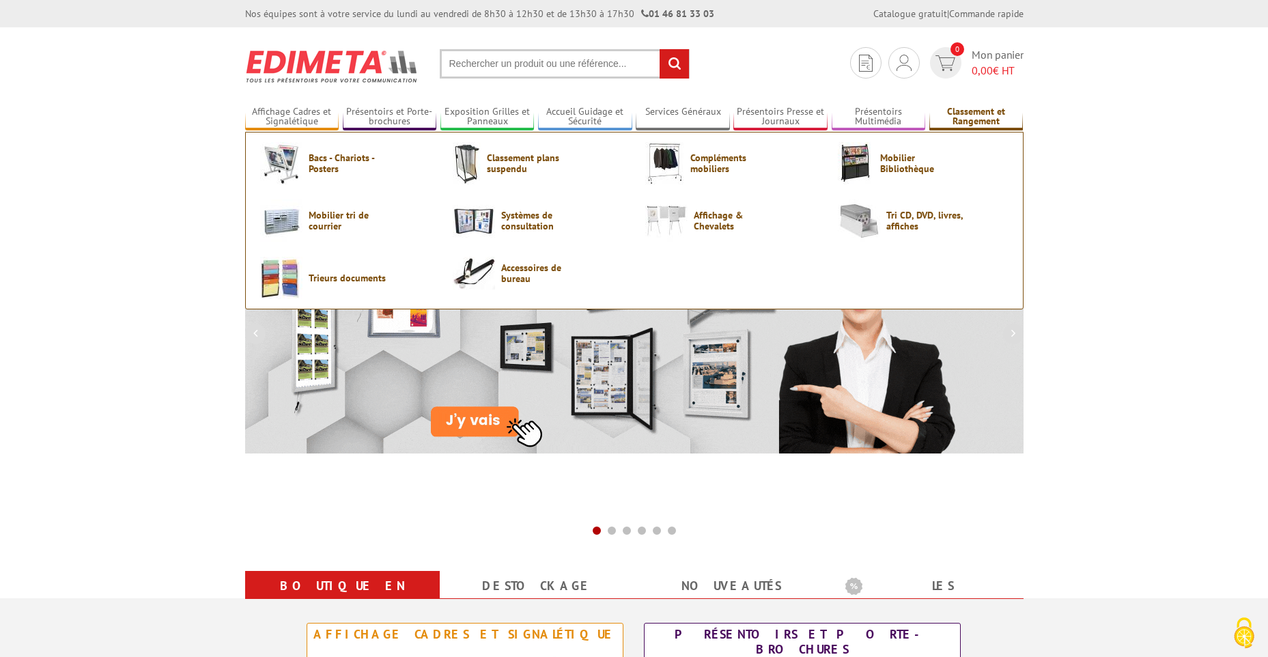
click at [969, 120] on link "Classement et Rangement" at bounding box center [976, 117] width 94 height 23
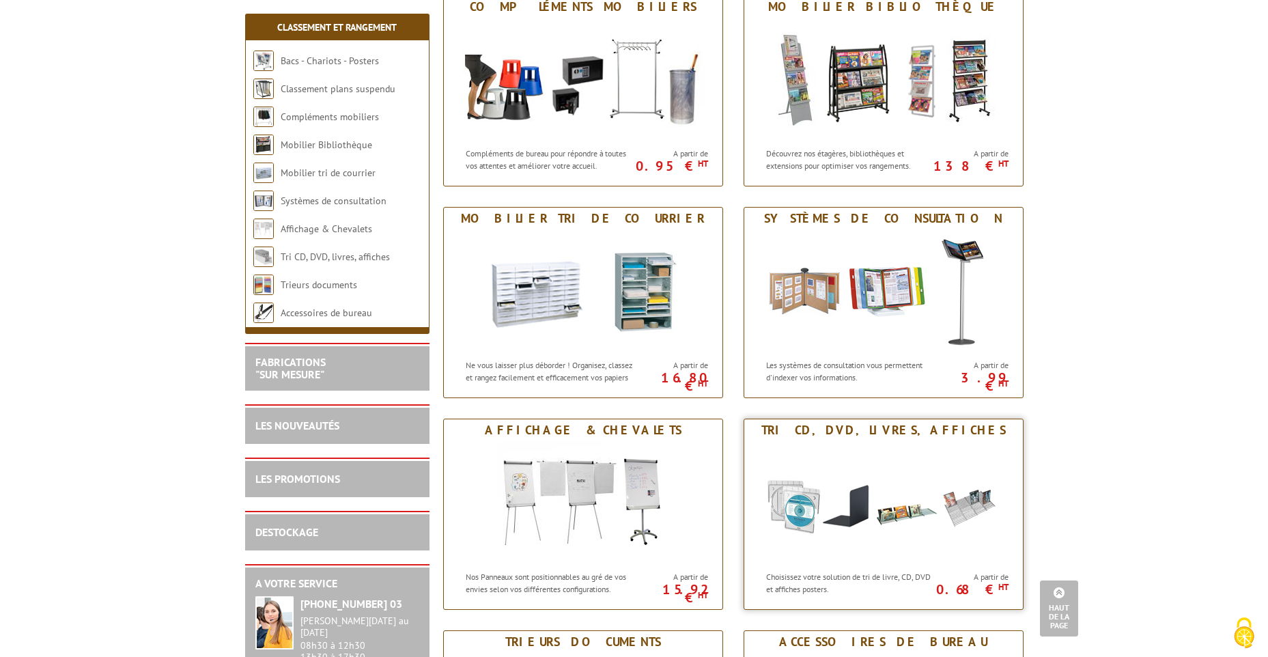
scroll to position [375, 0]
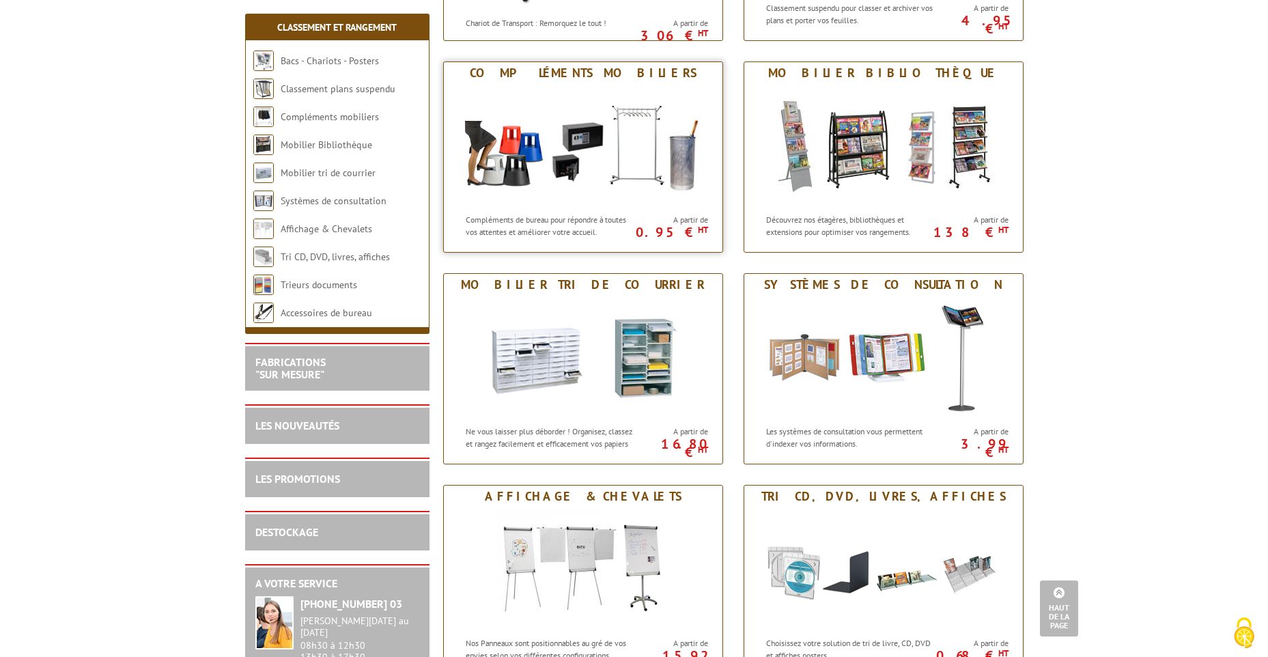
click at [603, 70] on div "Compléments mobiliers" at bounding box center [583, 73] width 272 height 15
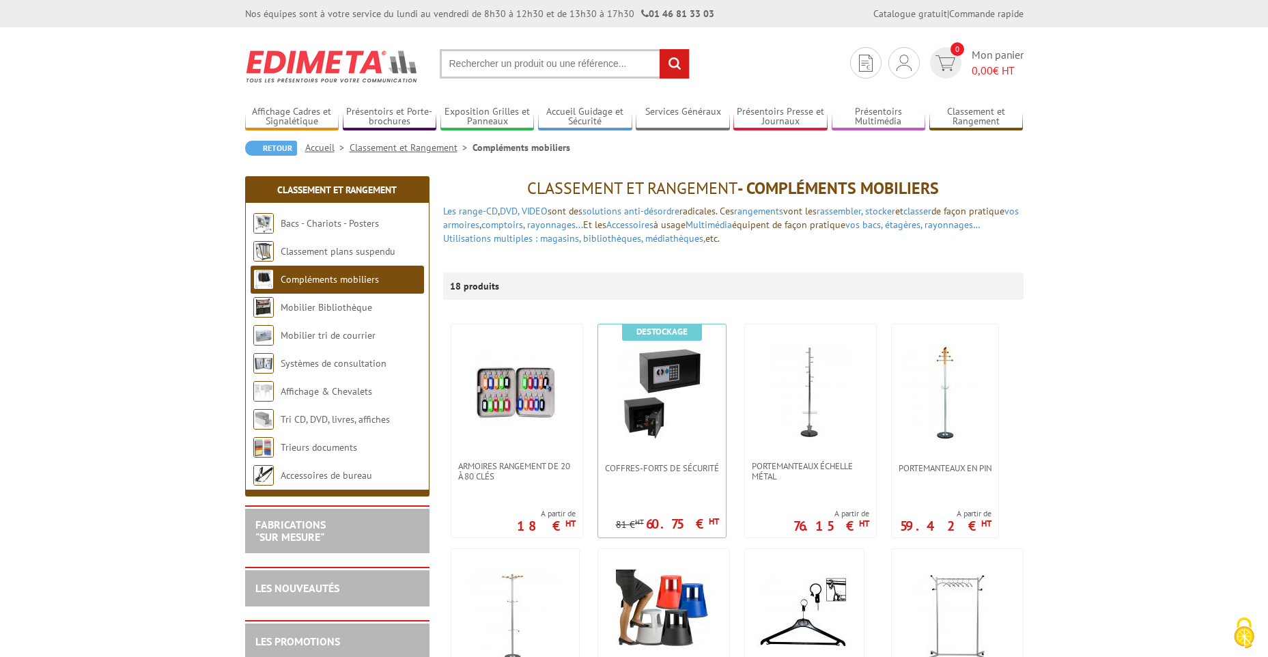
click at [572, 56] on input "text" at bounding box center [565, 63] width 250 height 29
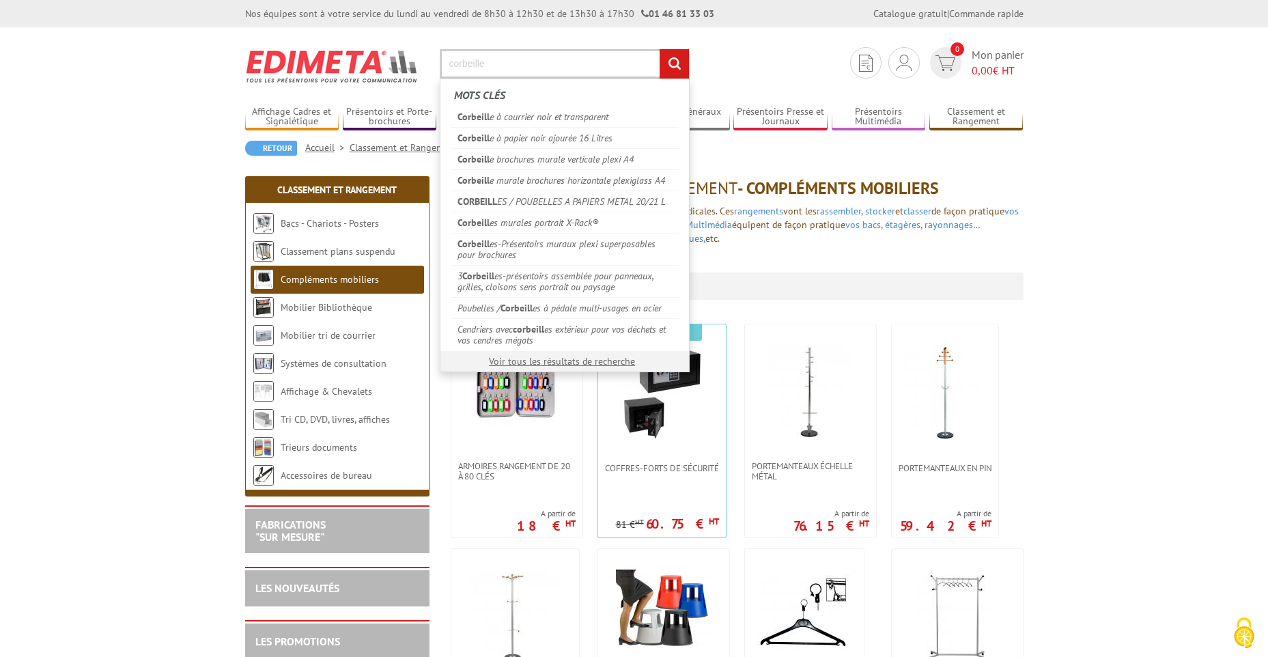
type input "corbeille"
click at [659, 49] on input "rechercher" at bounding box center [673, 63] width 29 height 29
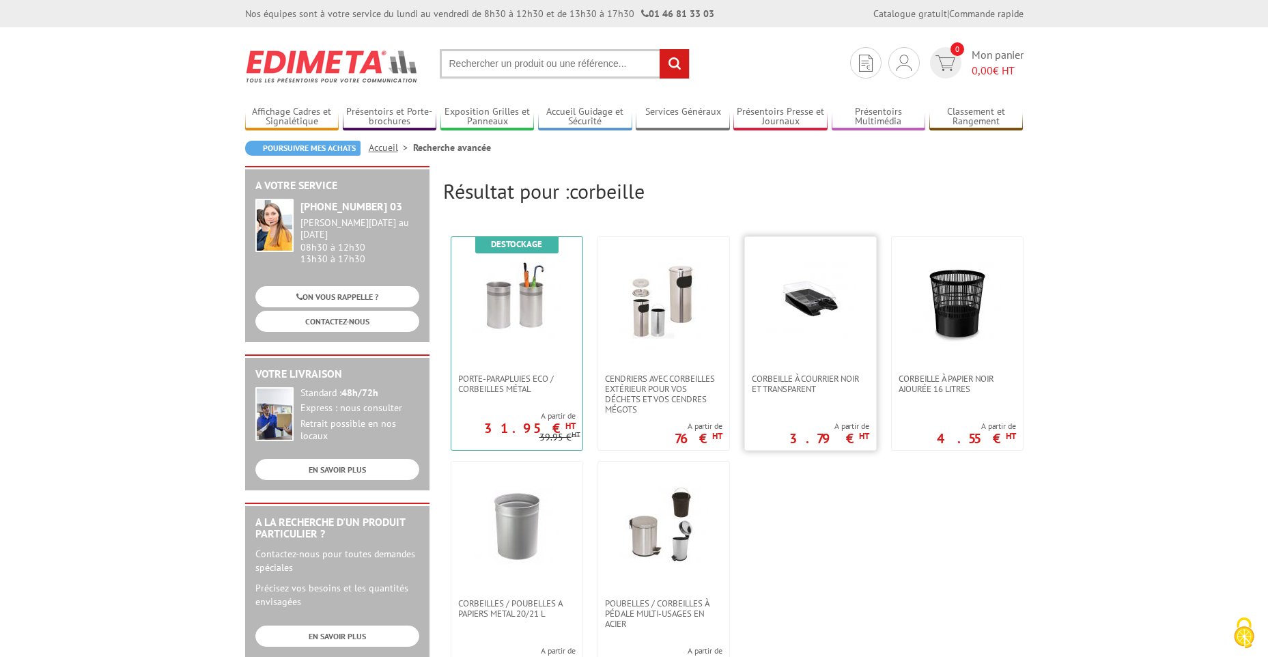
click at [796, 309] on img at bounding box center [810, 301] width 89 height 89
